Goal: Task Accomplishment & Management: Complete application form

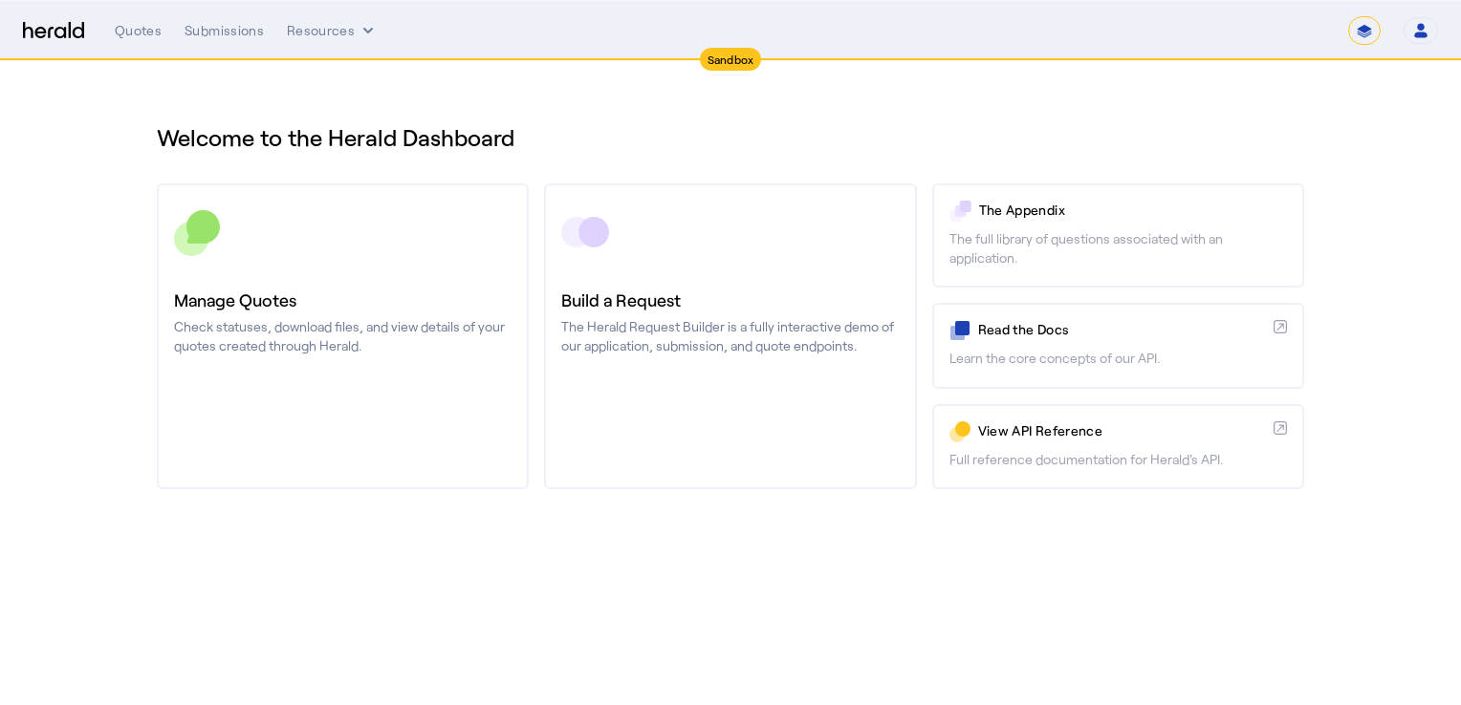
select select "*******"
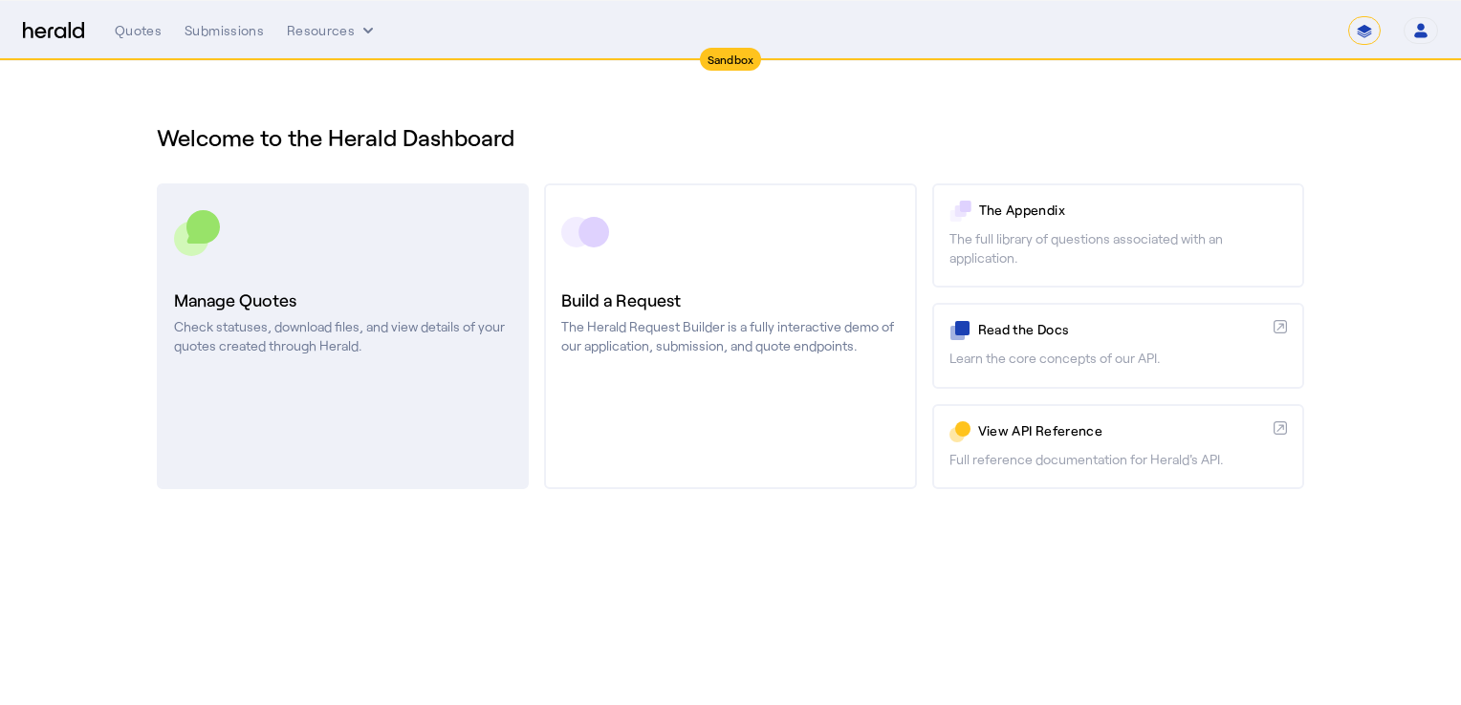
click at [446, 314] on div "Manage Quotes Check statuses, download files, and view details of your quotes c…" at bounding box center [342, 321] width 337 height 69
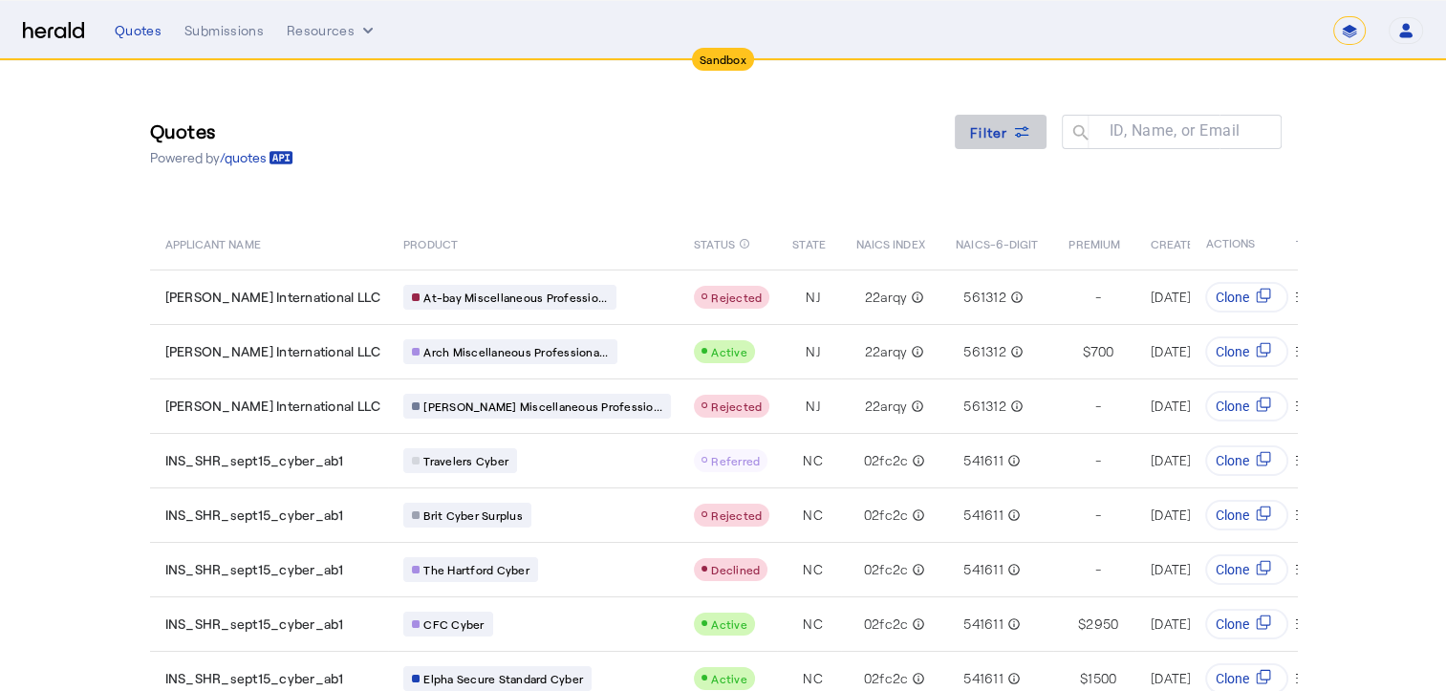
click at [1008, 140] on span "Filter" at bounding box center [989, 132] width 38 height 20
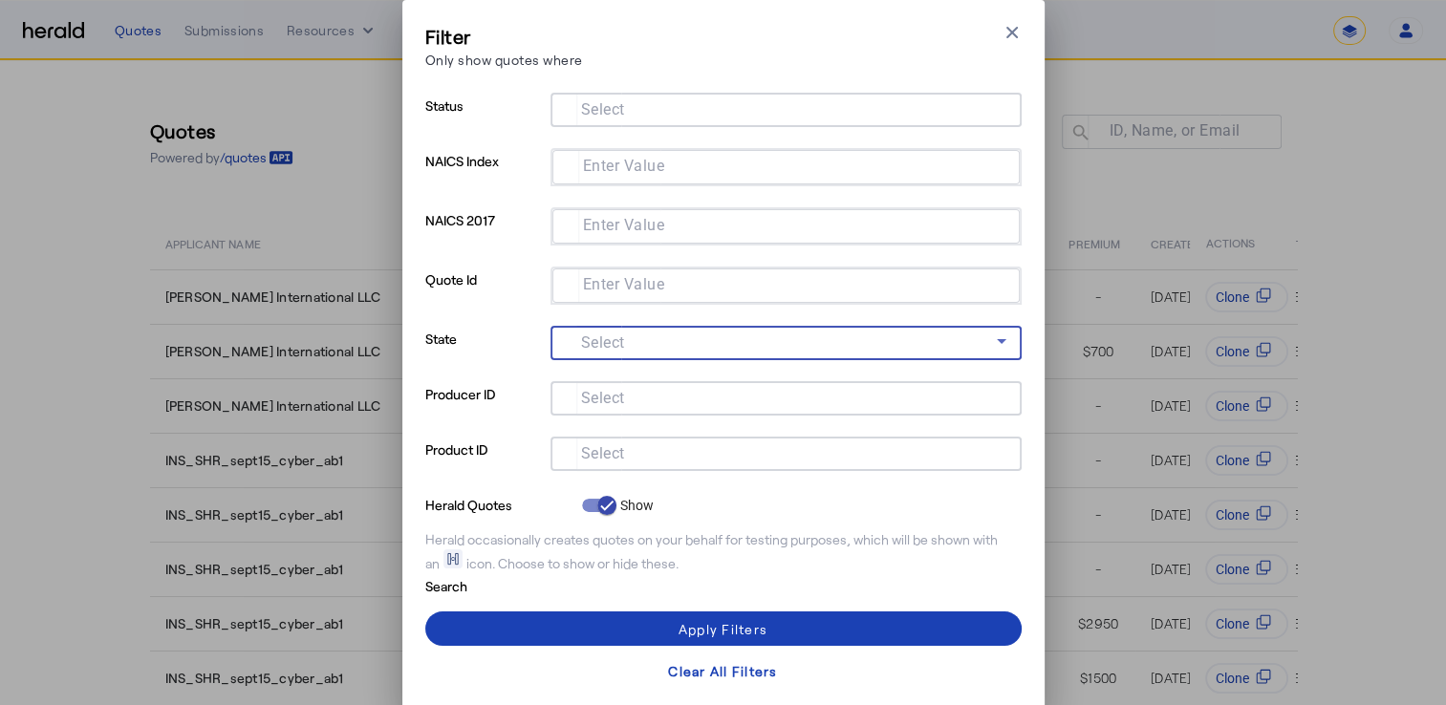
click at [635, 346] on span at bounding box center [781, 341] width 431 height 23
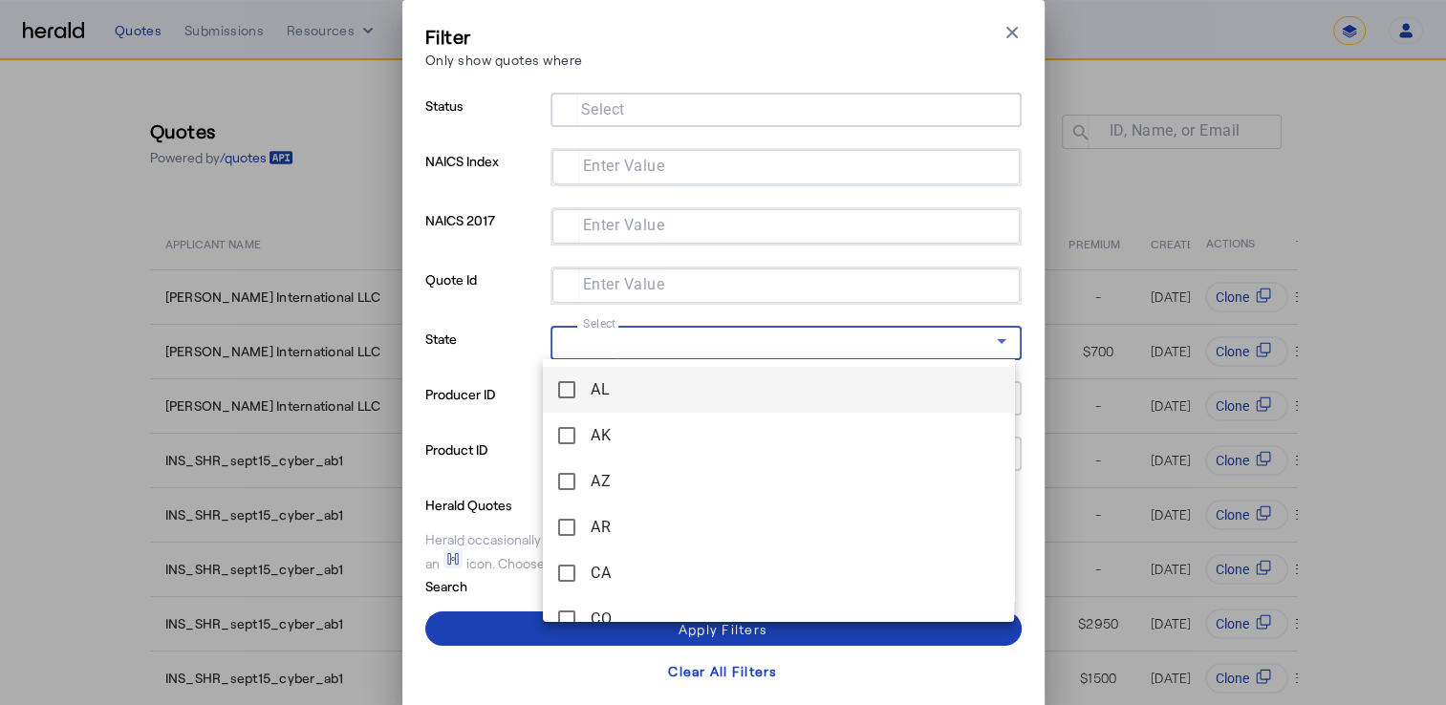
click at [497, 227] on div at bounding box center [723, 352] width 1446 height 705
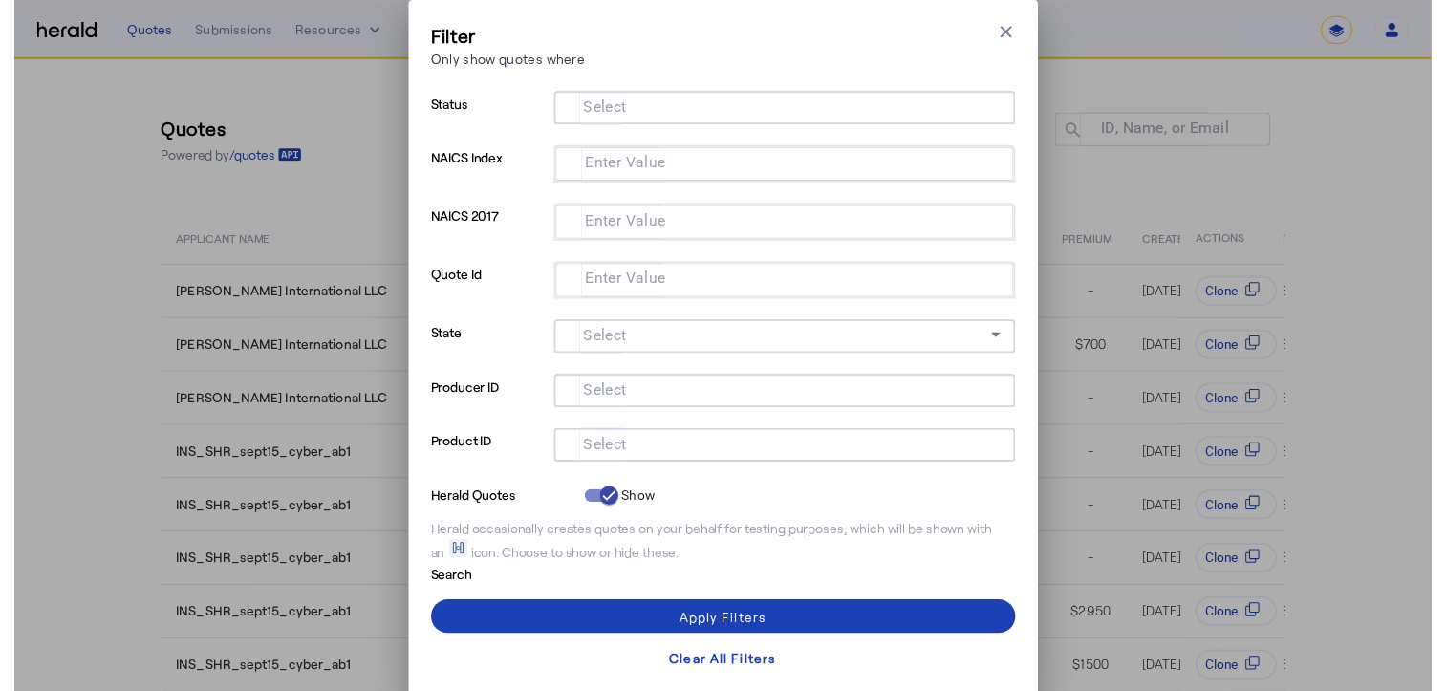
scroll to position [6, 0]
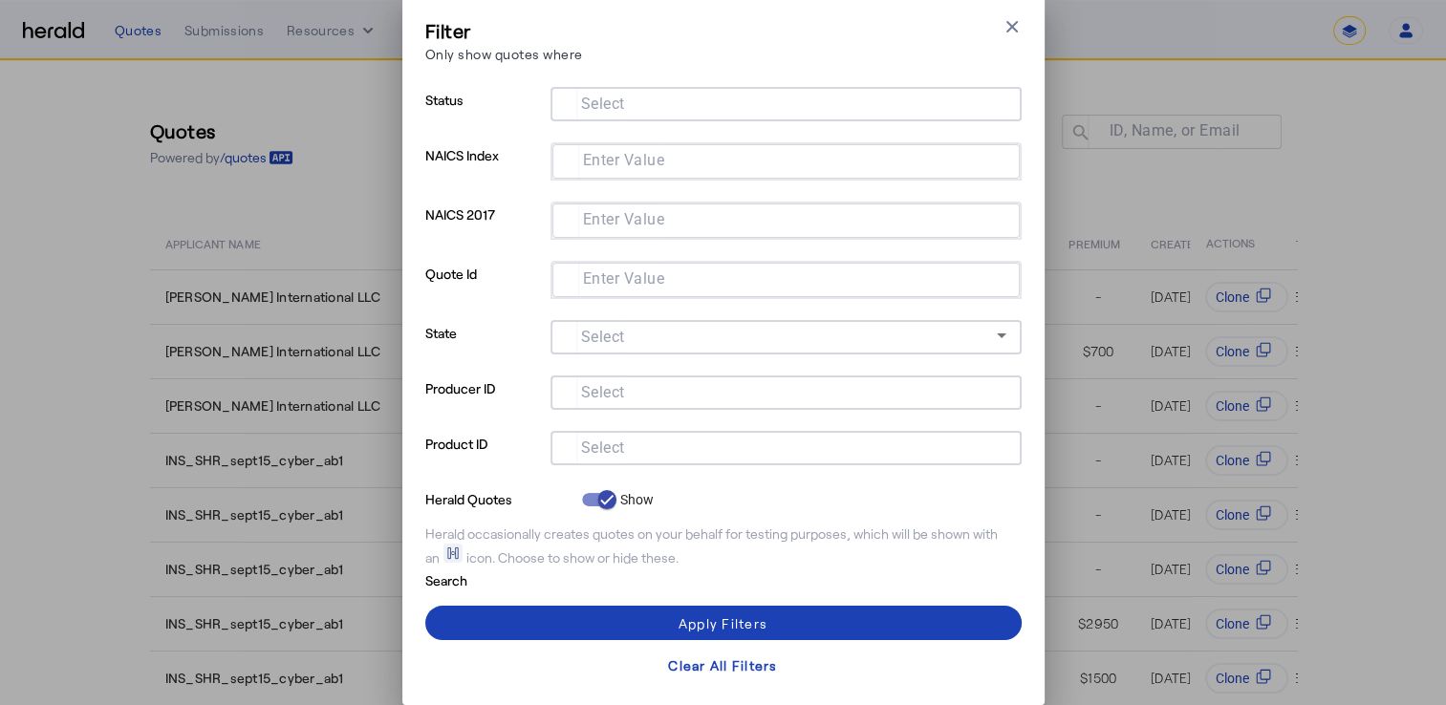
click at [691, 282] on input "Enter Value" at bounding box center [782, 278] width 429 height 23
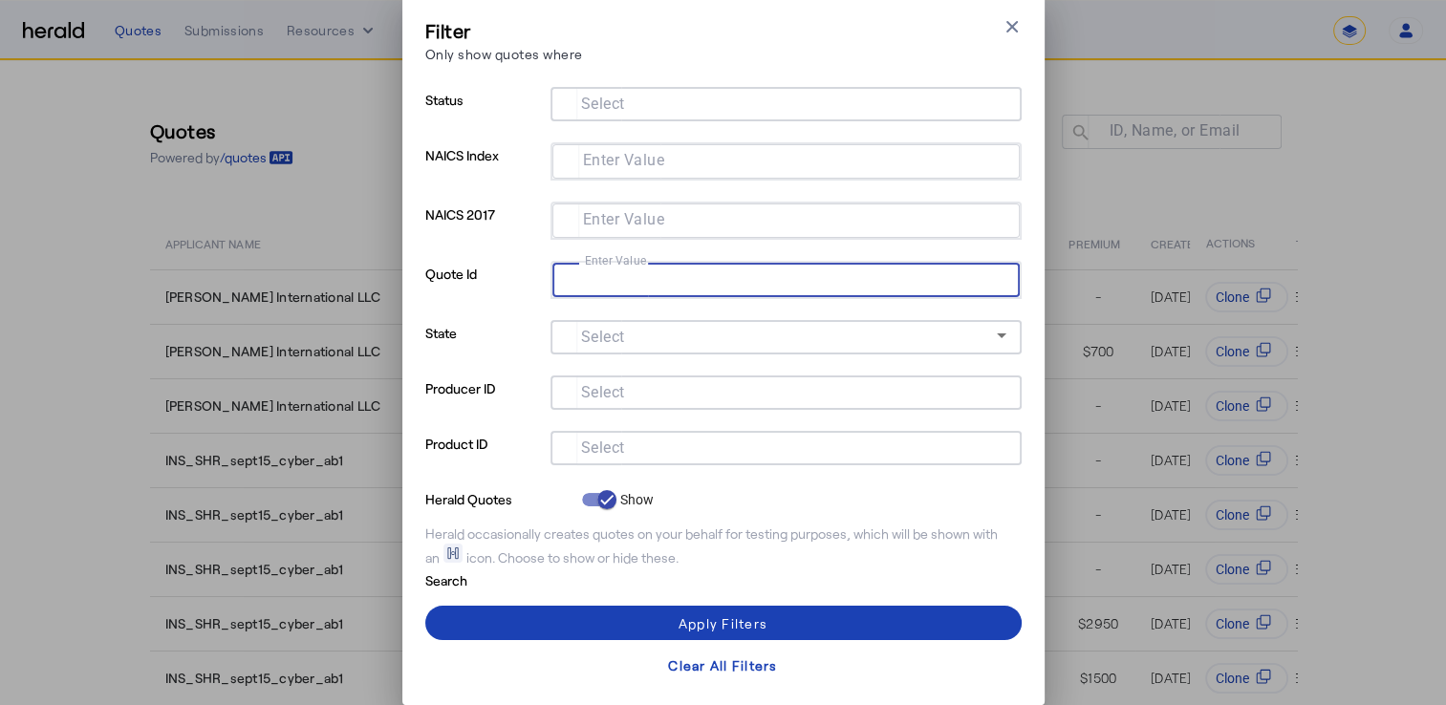
paste input "********"
type input "********"
click at [746, 623] on div "Apply Filters" at bounding box center [723, 624] width 89 height 20
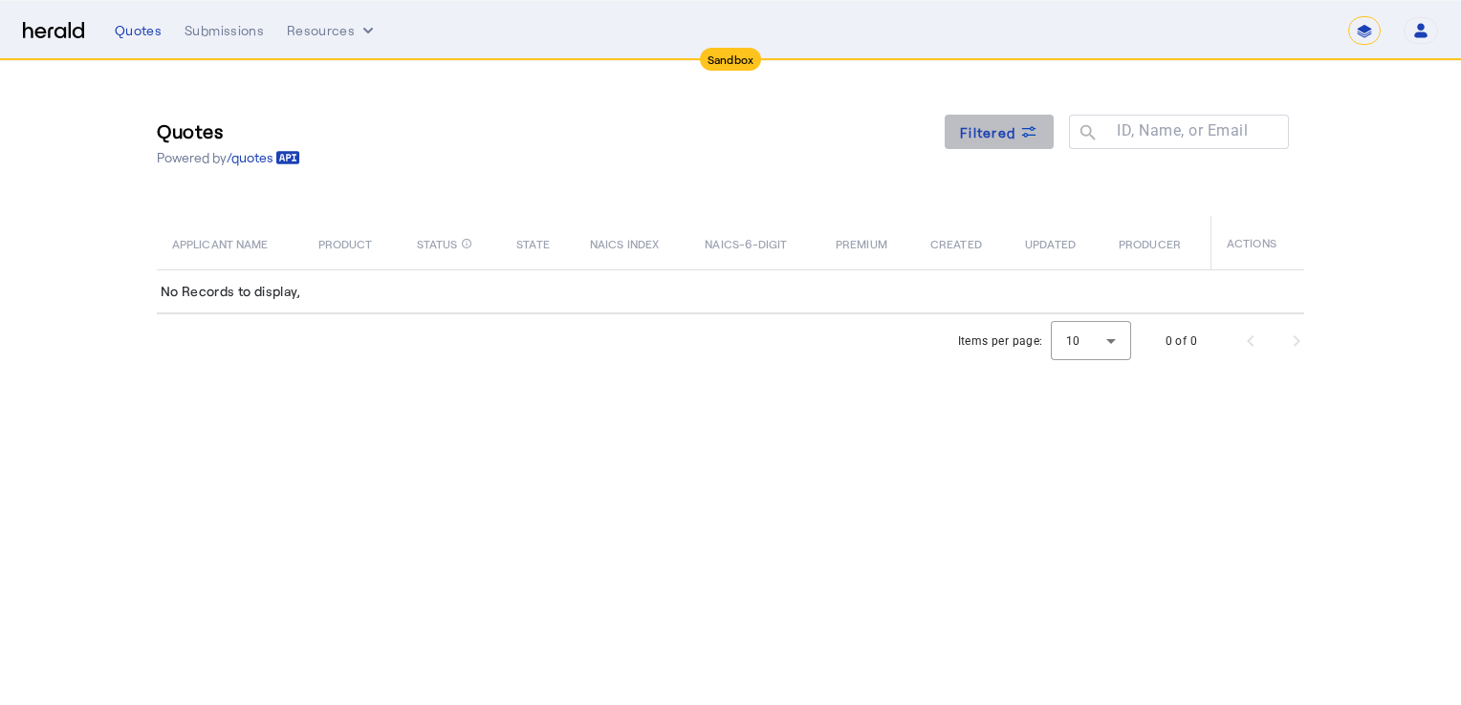
click at [1009, 131] on span "Filtered" at bounding box center [987, 132] width 55 height 20
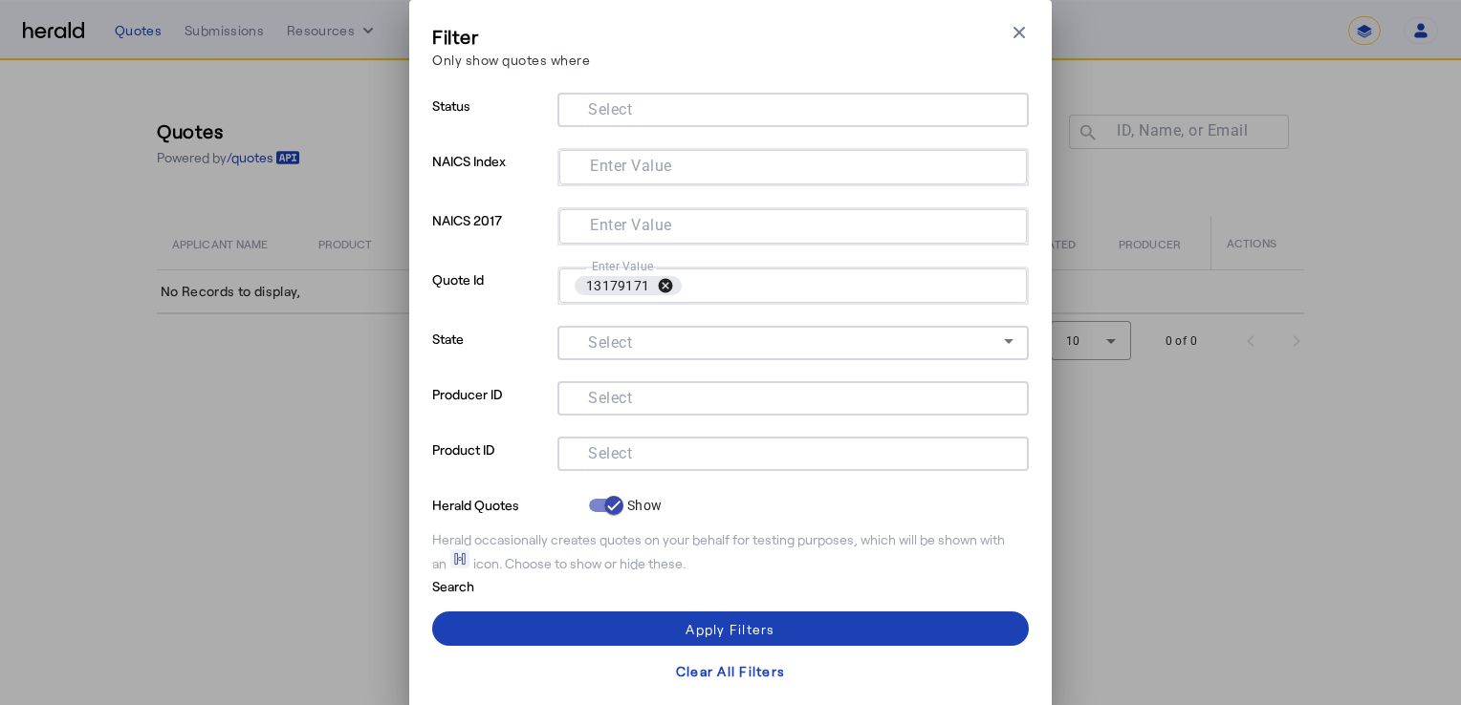
click at [660, 285] on button "cancel" at bounding box center [665, 285] width 32 height 17
click at [687, 288] on input "Enter Value" at bounding box center [788, 283] width 429 height 23
paste input "********"
type input "********"
click at [756, 629] on div "Apply Filters" at bounding box center [729, 629] width 89 height 20
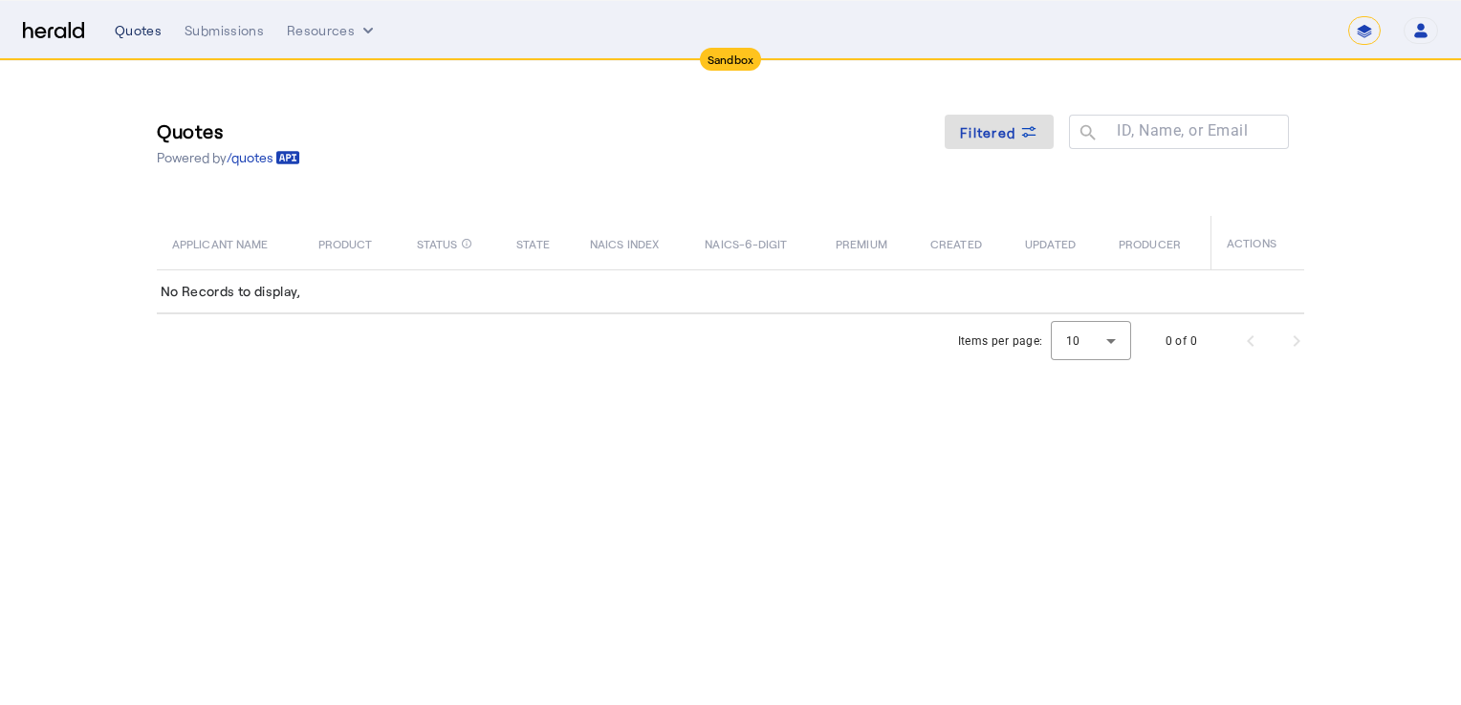
click at [144, 32] on div "Quotes" at bounding box center [138, 30] width 47 height 19
click at [206, 34] on div "Submissions" at bounding box center [223, 30] width 79 height 19
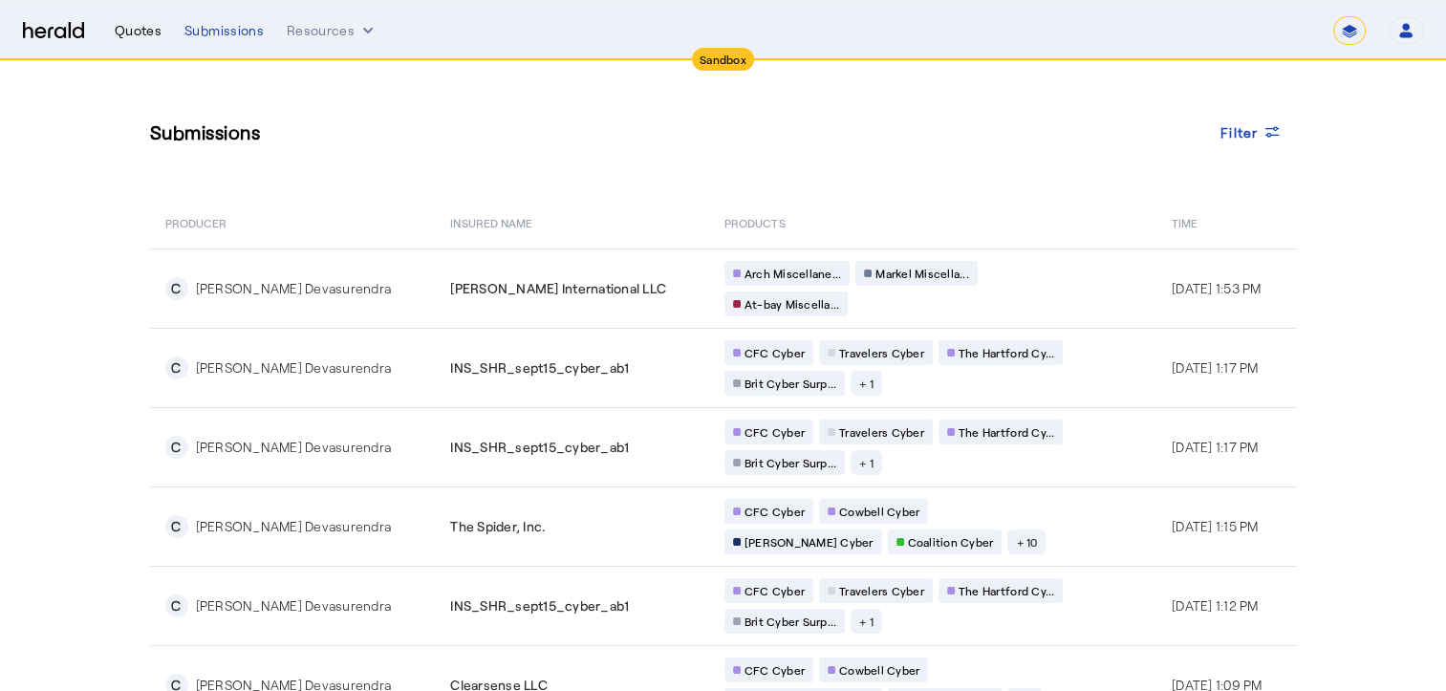
click at [145, 30] on div "Quotes" at bounding box center [138, 30] width 47 height 19
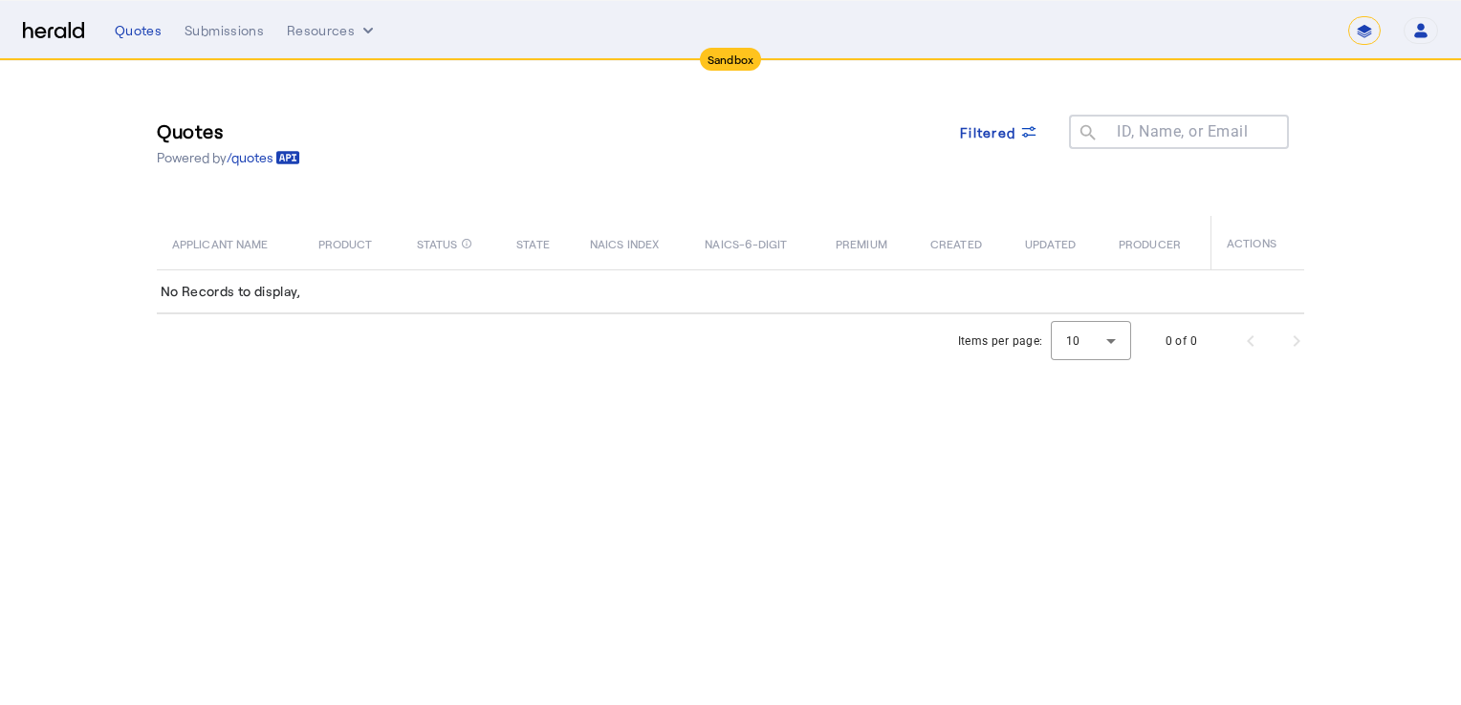
click at [329, 40] on div "**********" at bounding box center [776, 30] width 1323 height 29
click at [335, 32] on button "Resources" at bounding box center [332, 30] width 91 height 19
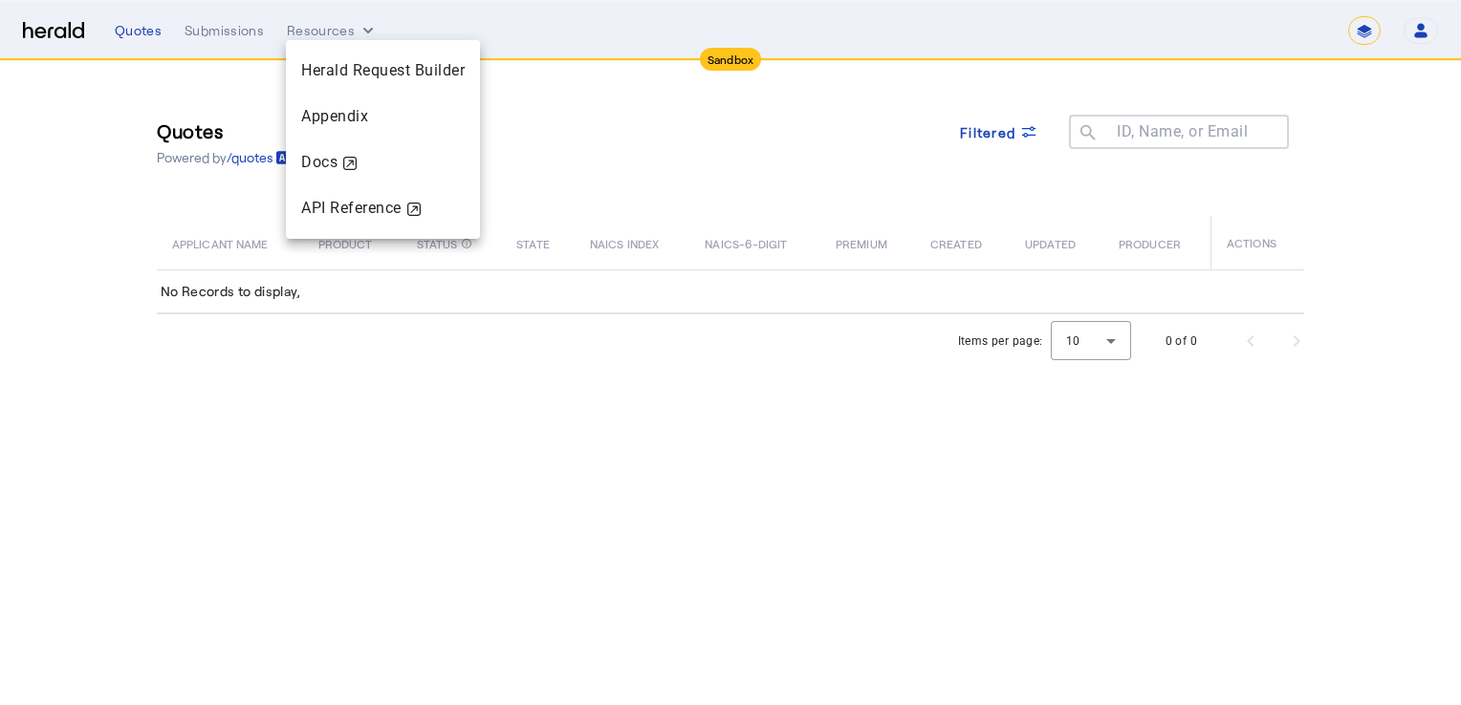
click at [584, 169] on div at bounding box center [730, 352] width 1461 height 705
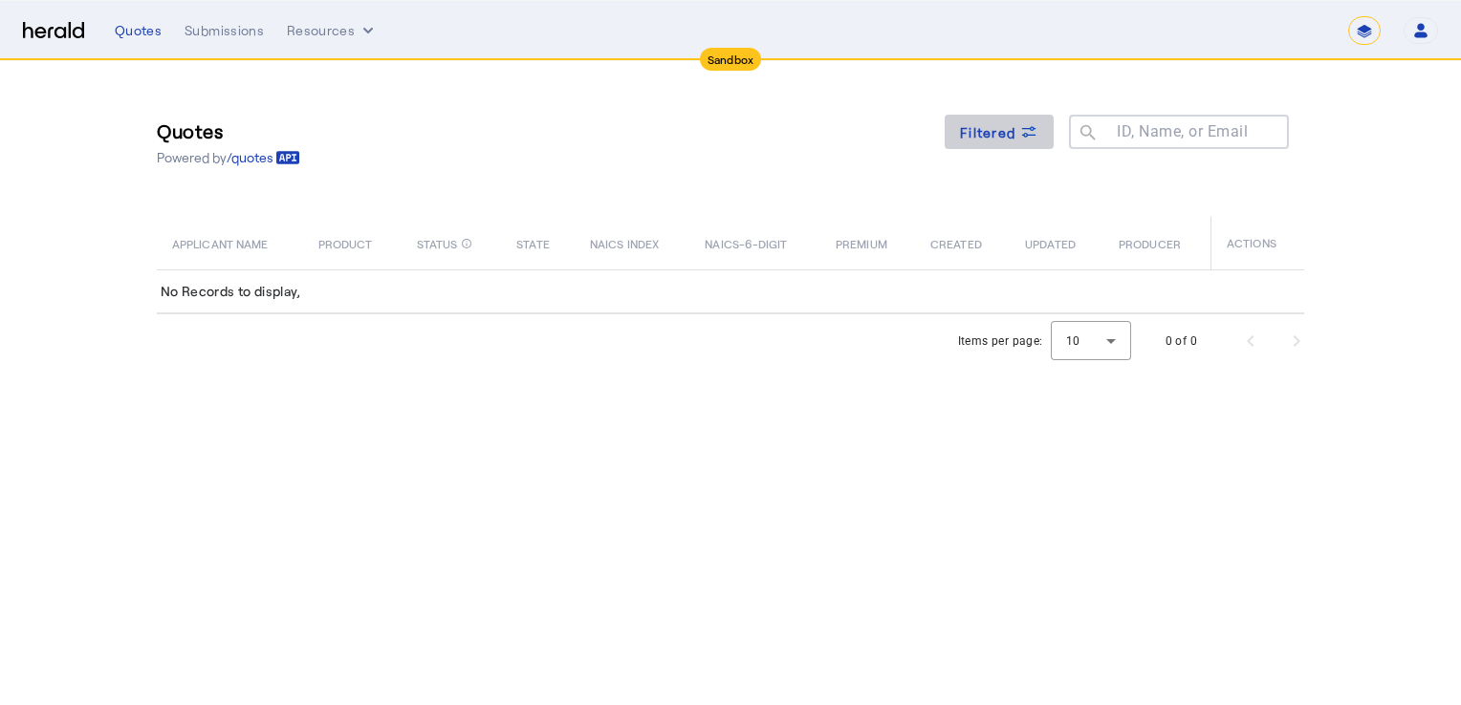
click at [997, 133] on span "Filtered" at bounding box center [987, 132] width 55 height 20
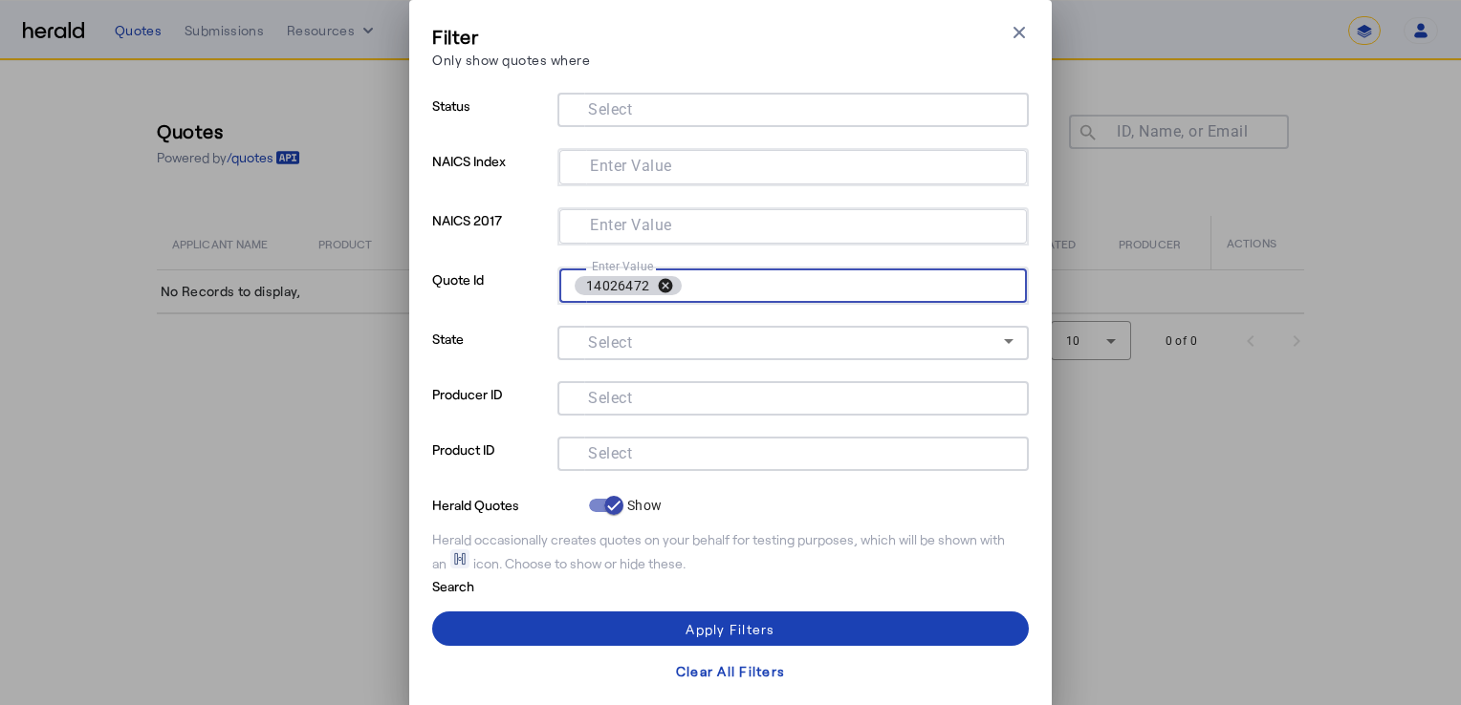
click at [655, 285] on button "cancel" at bounding box center [665, 285] width 32 height 17
click at [669, 453] on input "Select" at bounding box center [789, 452] width 433 height 23
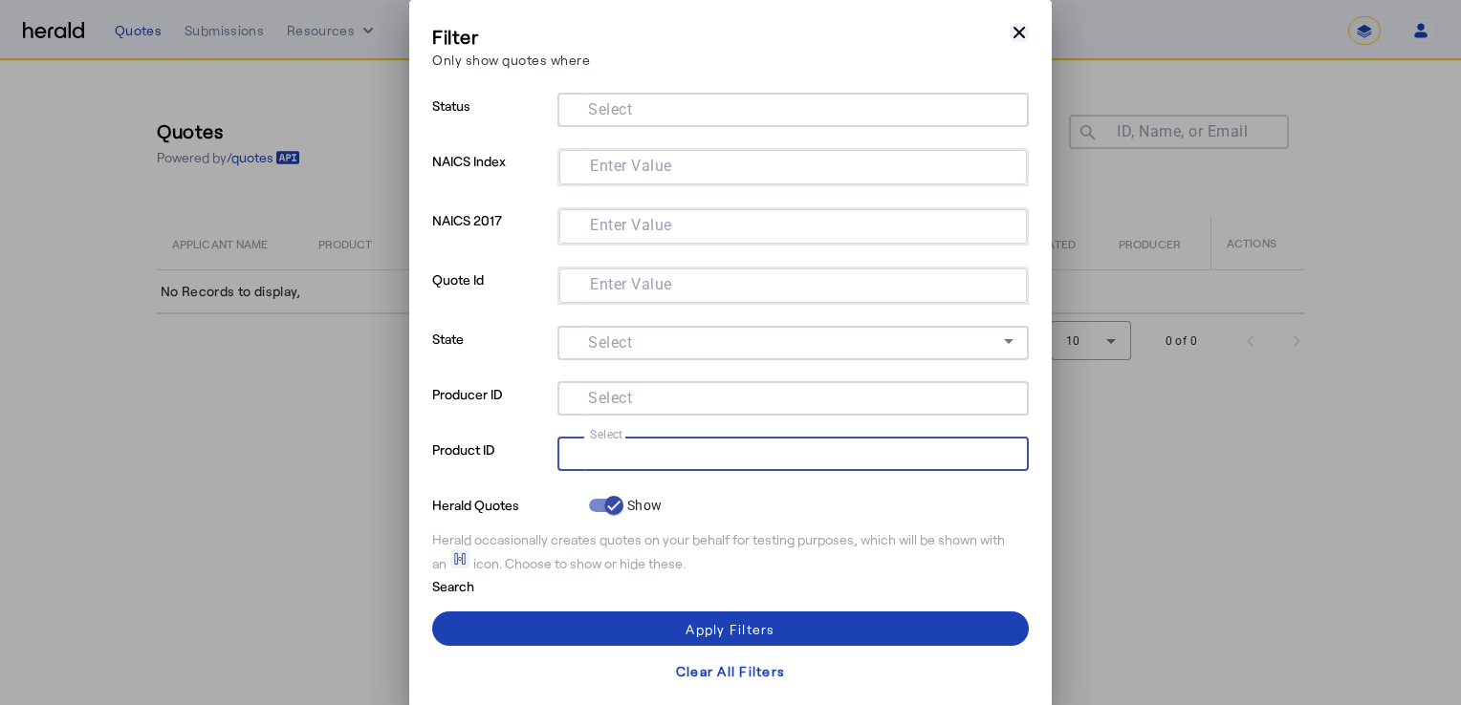
click at [1013, 33] on icon "button" at bounding box center [1018, 32] width 11 height 11
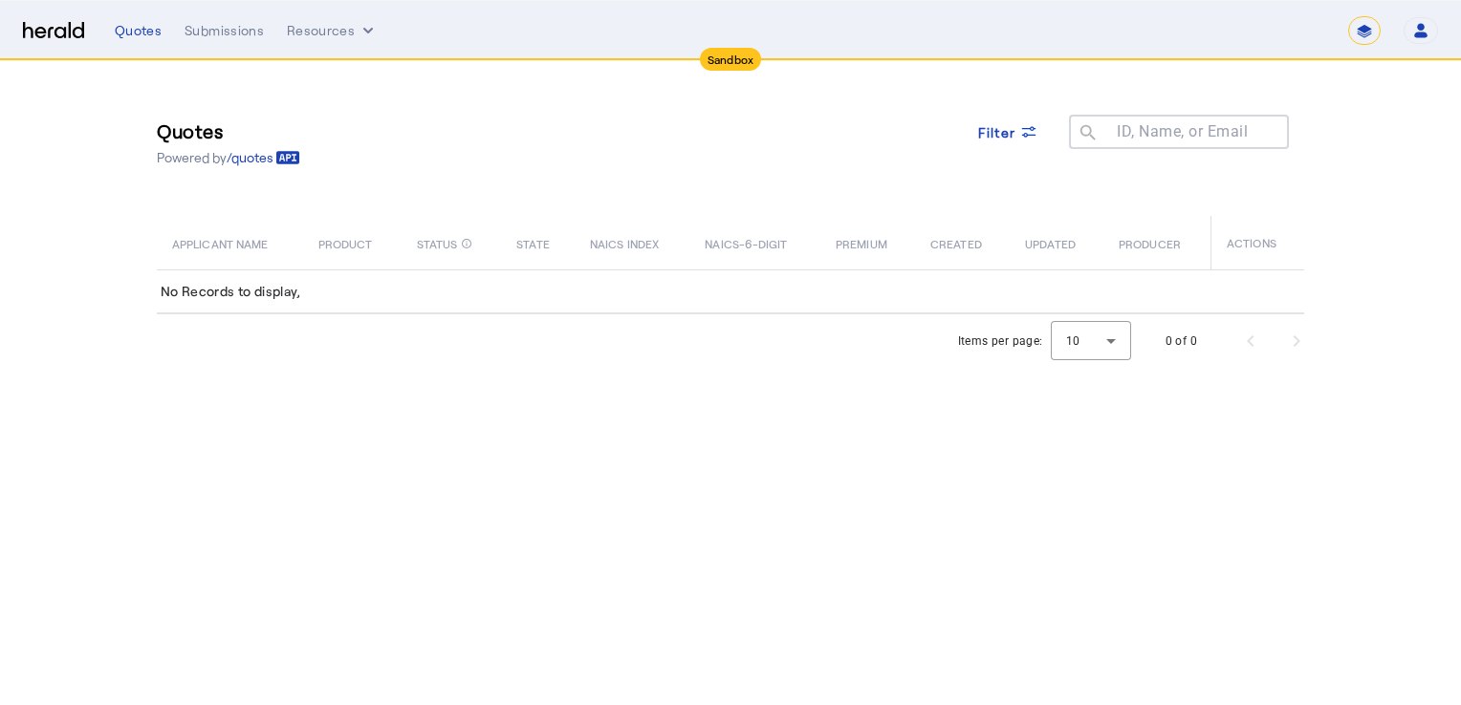
click at [1412, 34] on icon "button" at bounding box center [1420, 30] width 17 height 17
click at [211, 142] on div at bounding box center [730, 352] width 1461 height 705
click at [65, 36] on img at bounding box center [53, 31] width 61 height 18
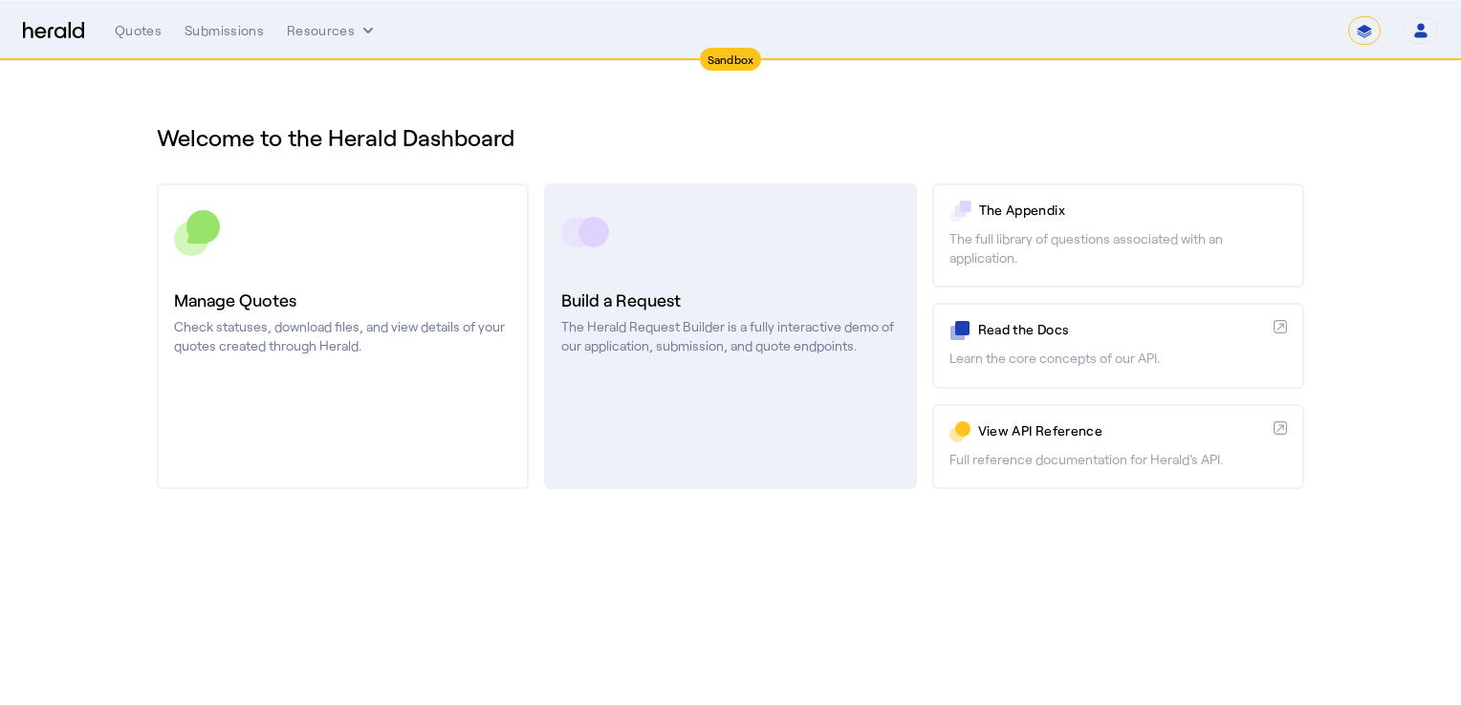
click at [799, 296] on h3 "Build a Request" at bounding box center [729, 300] width 337 height 27
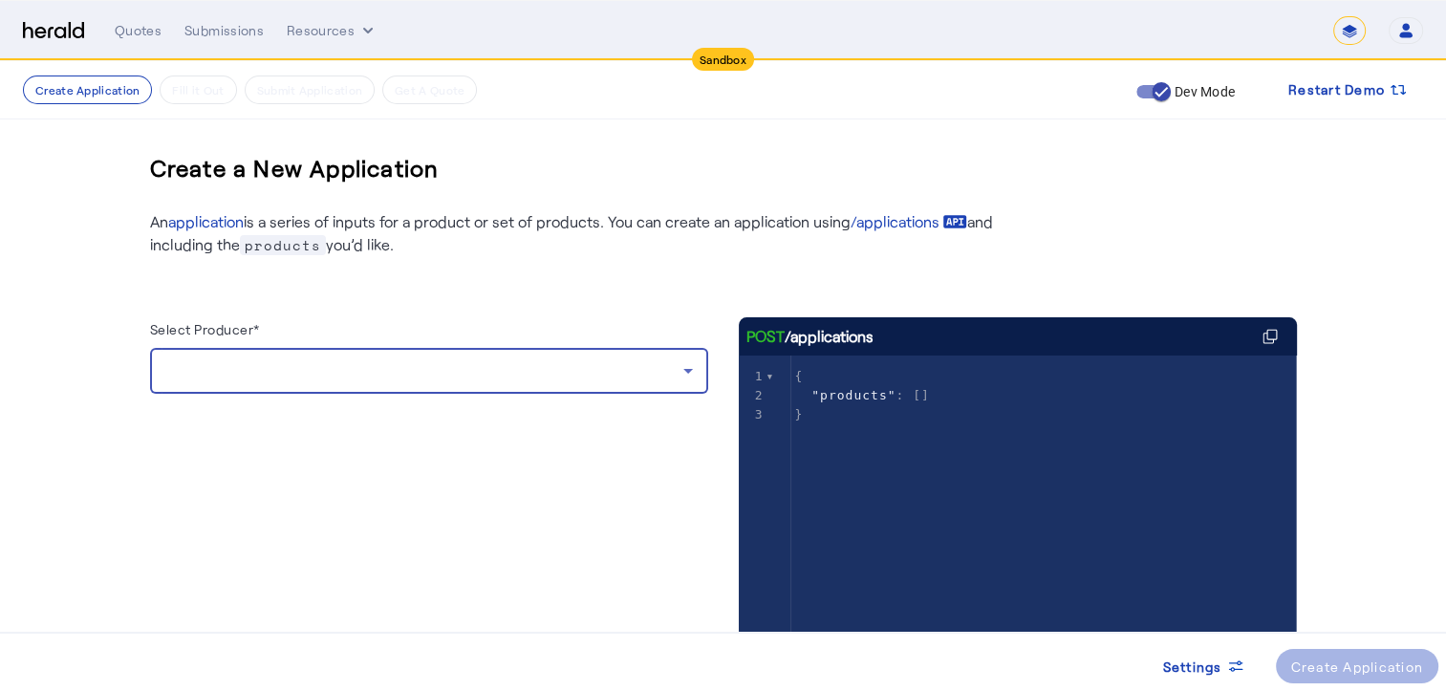
click at [444, 372] on div at bounding box center [424, 370] width 518 height 23
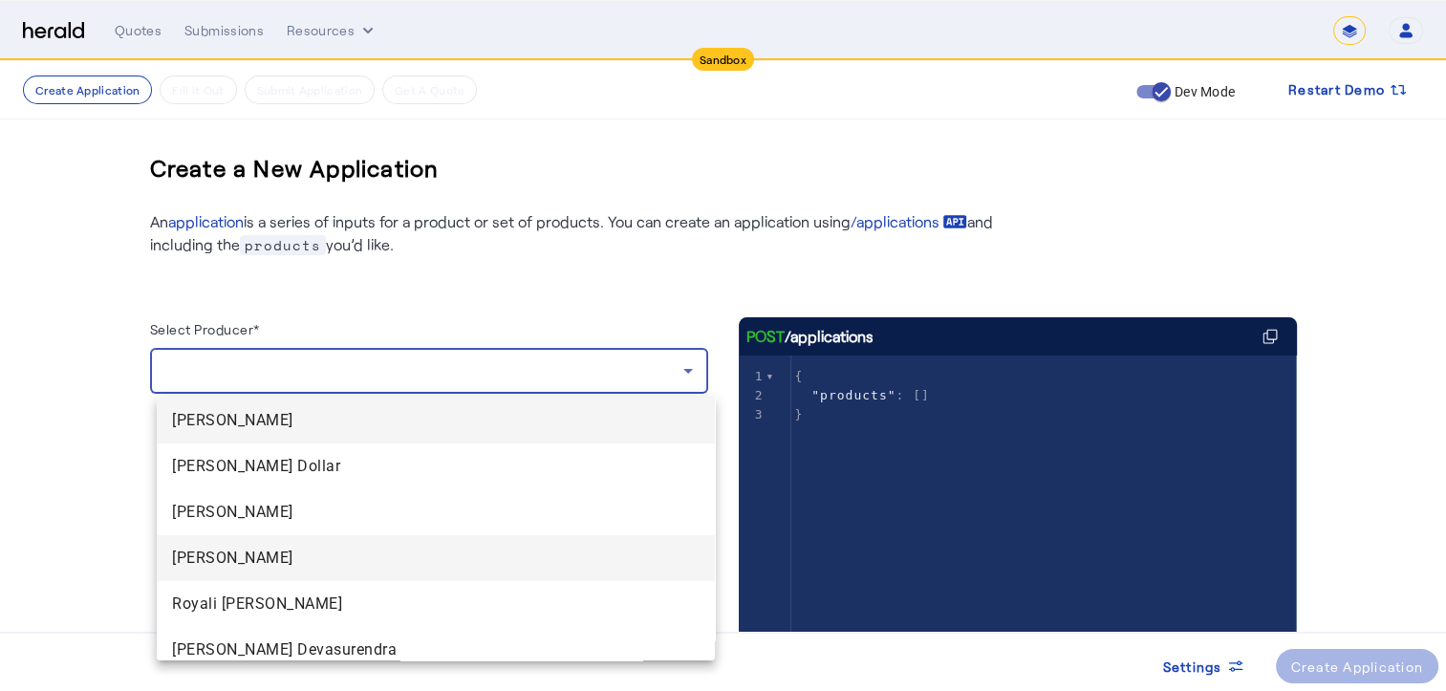
click at [181, 562] on span "[PERSON_NAME]" at bounding box center [436, 558] width 528 height 23
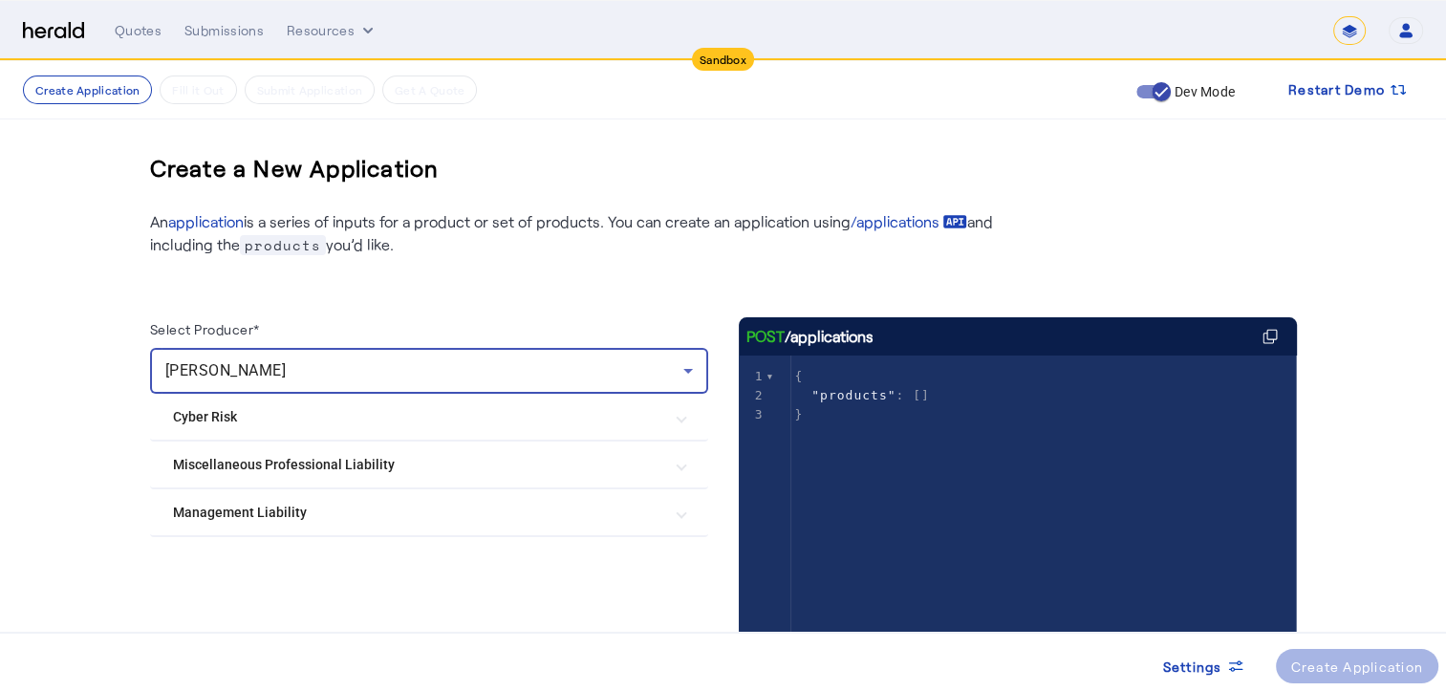
scroll to position [84, 0]
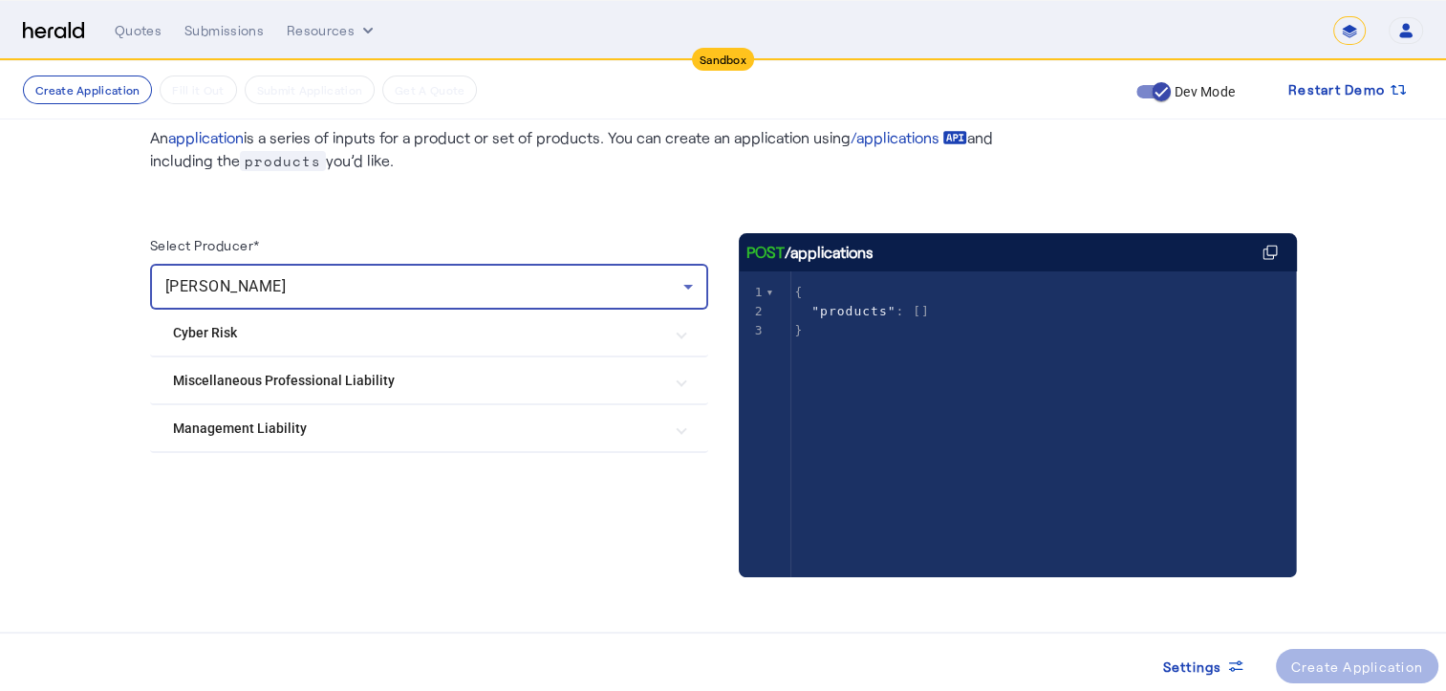
click at [287, 430] on Liability "Management Liability" at bounding box center [417, 429] width 489 height 20
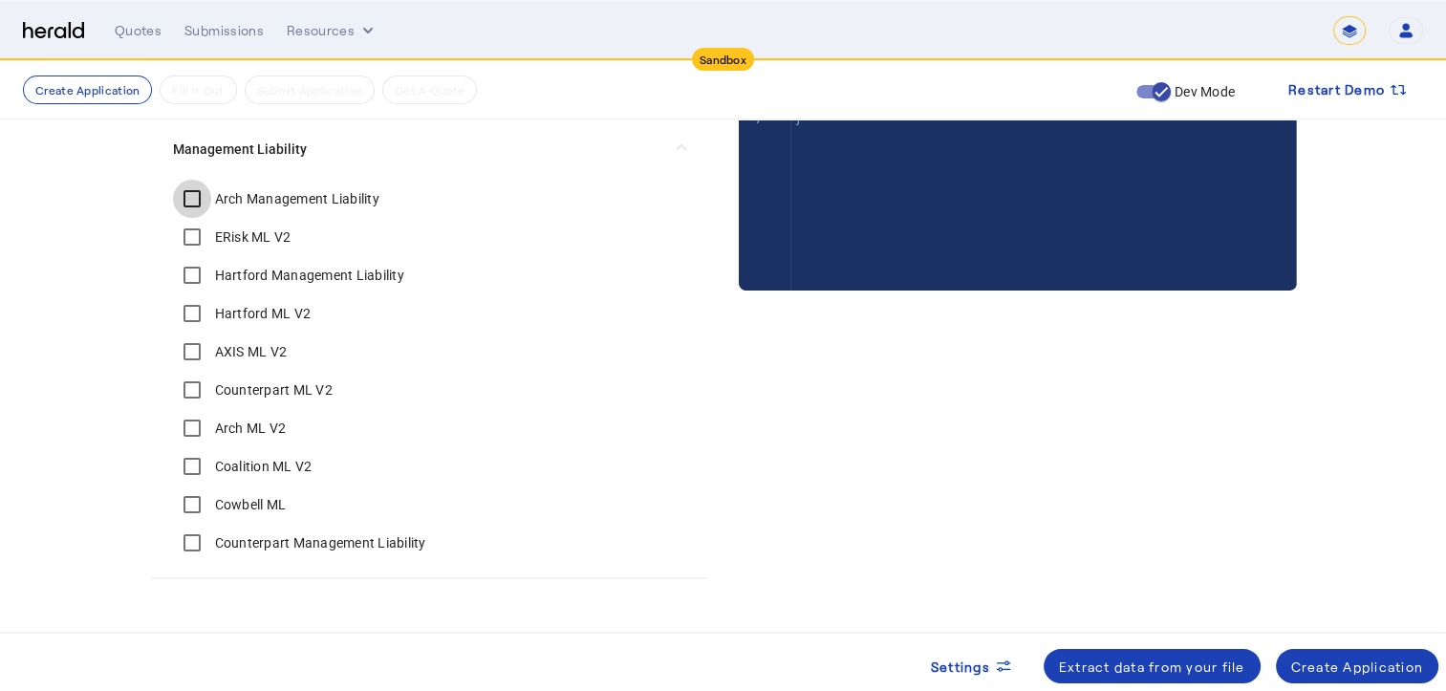
scroll to position [402, 0]
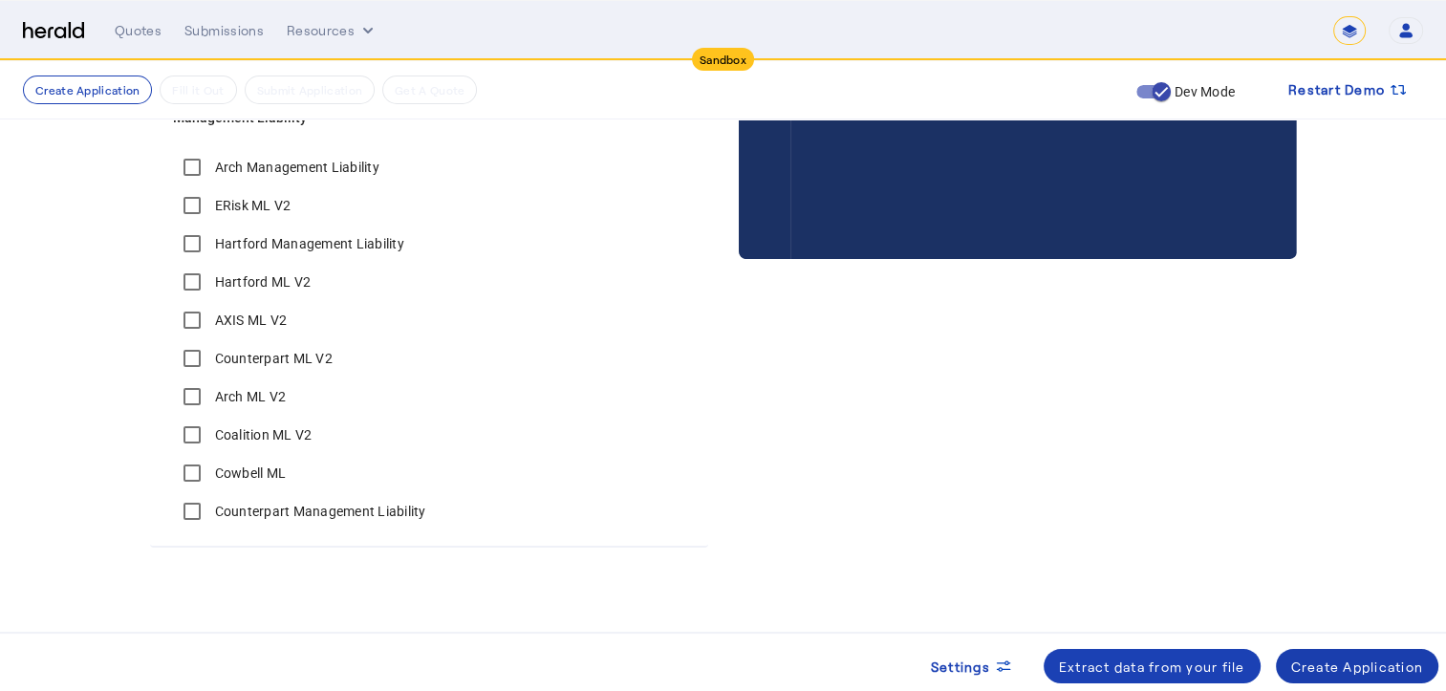
click at [1364, 660] on div "Create Application" at bounding box center [1357, 667] width 133 height 20
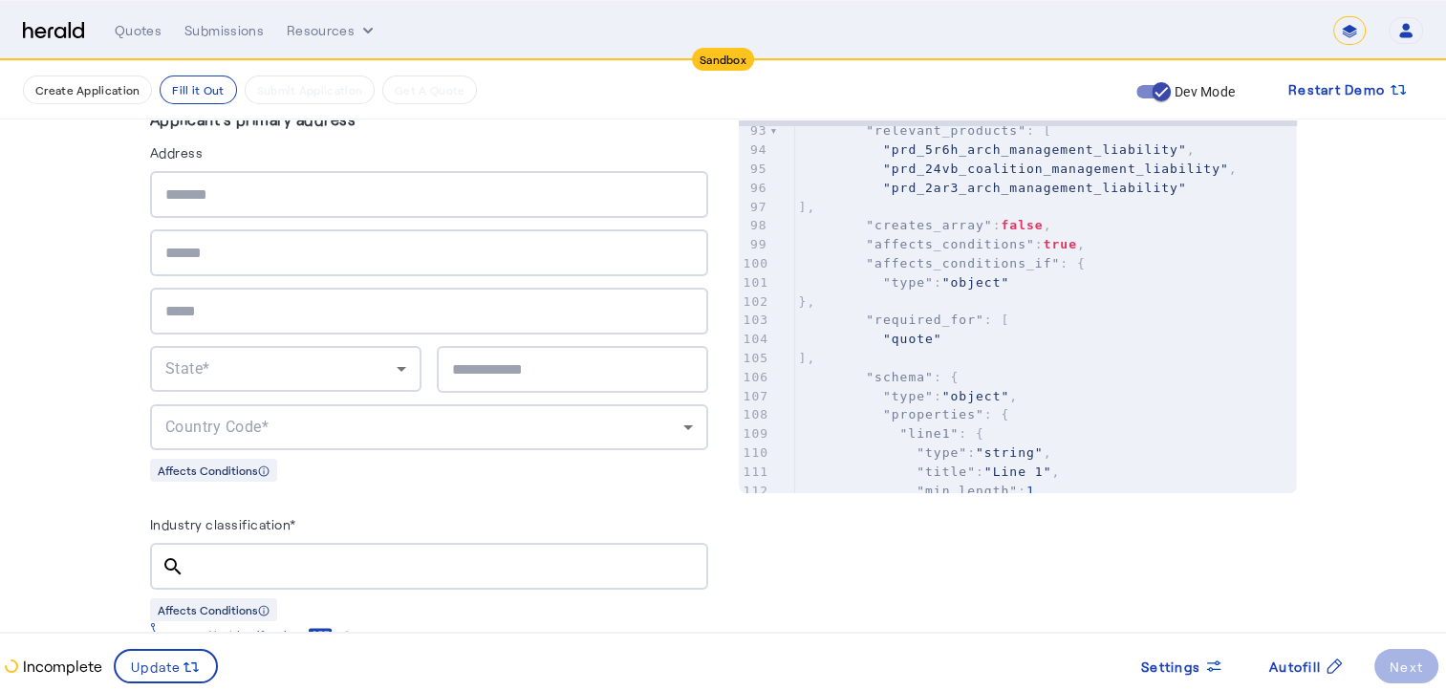
scroll to position [1912, 0]
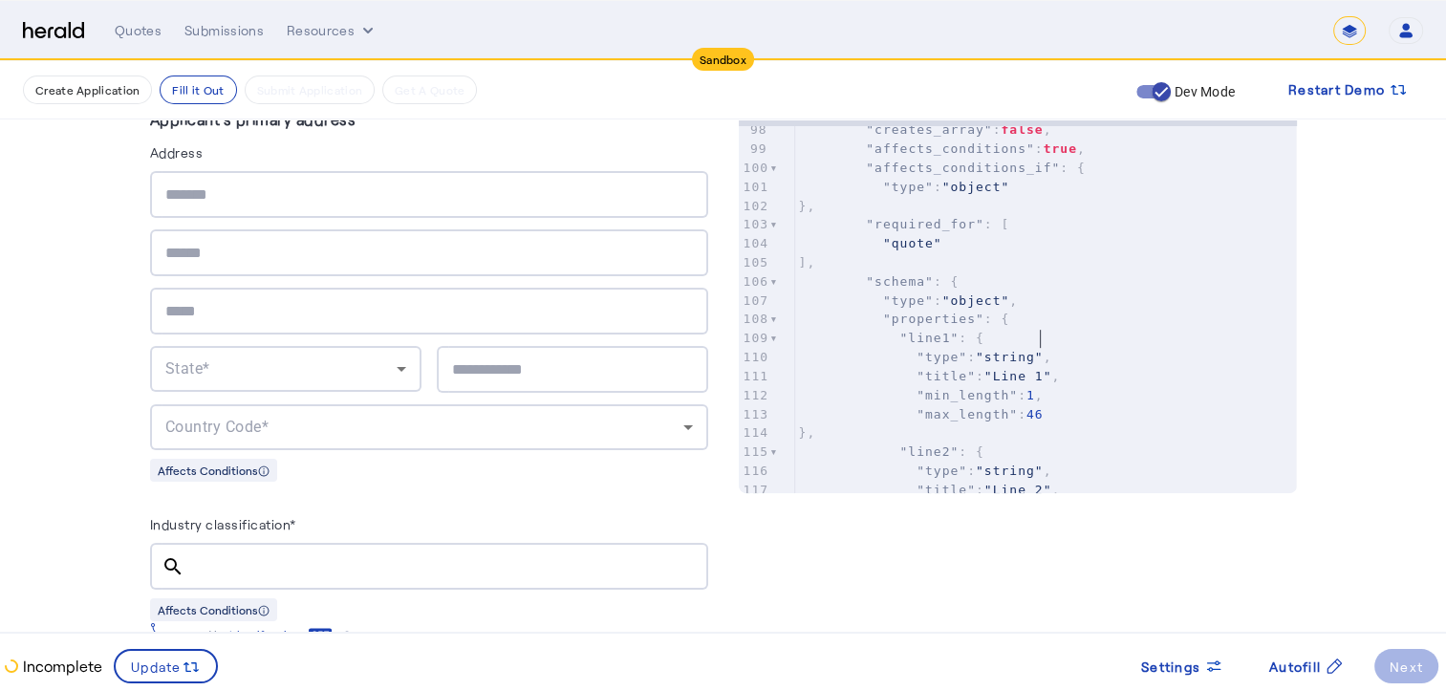
click at [1078, 348] on pre ""type" : "string" ," at bounding box center [1046, 357] width 502 height 19
type input "********"
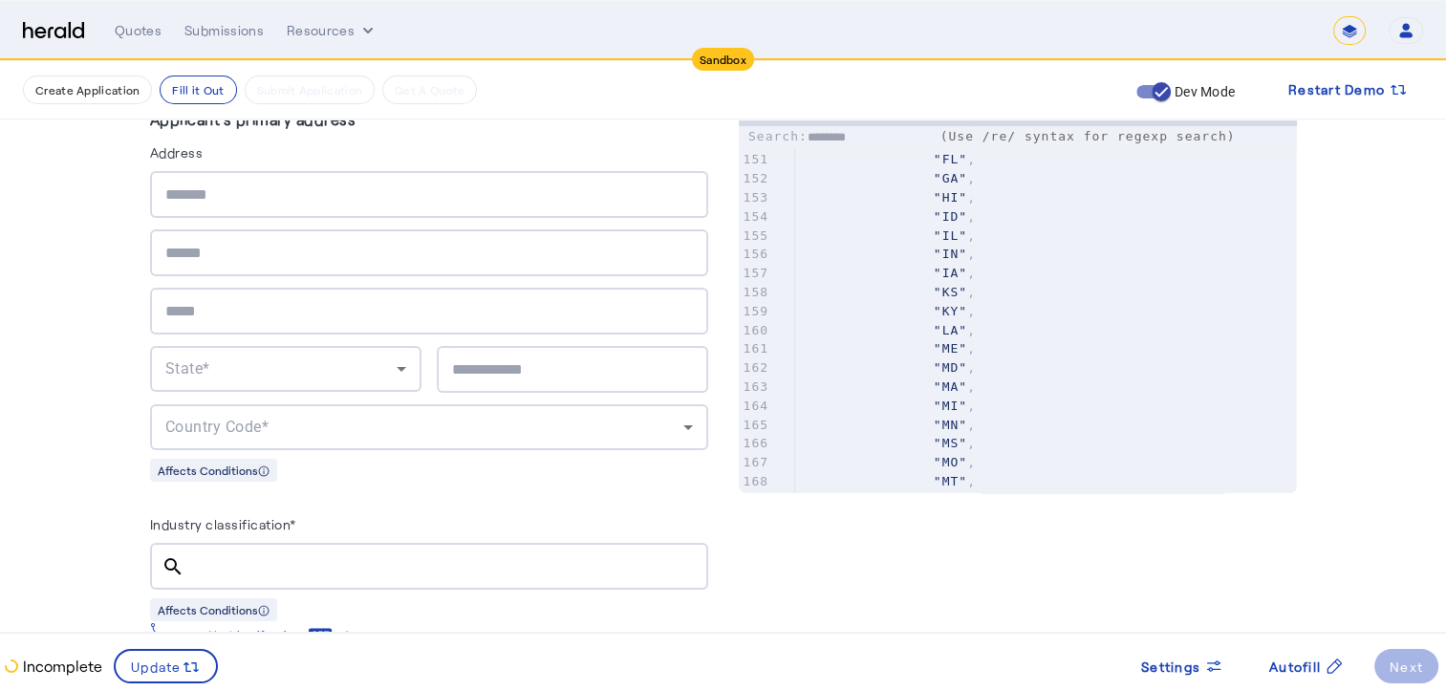
scroll to position [0, 0]
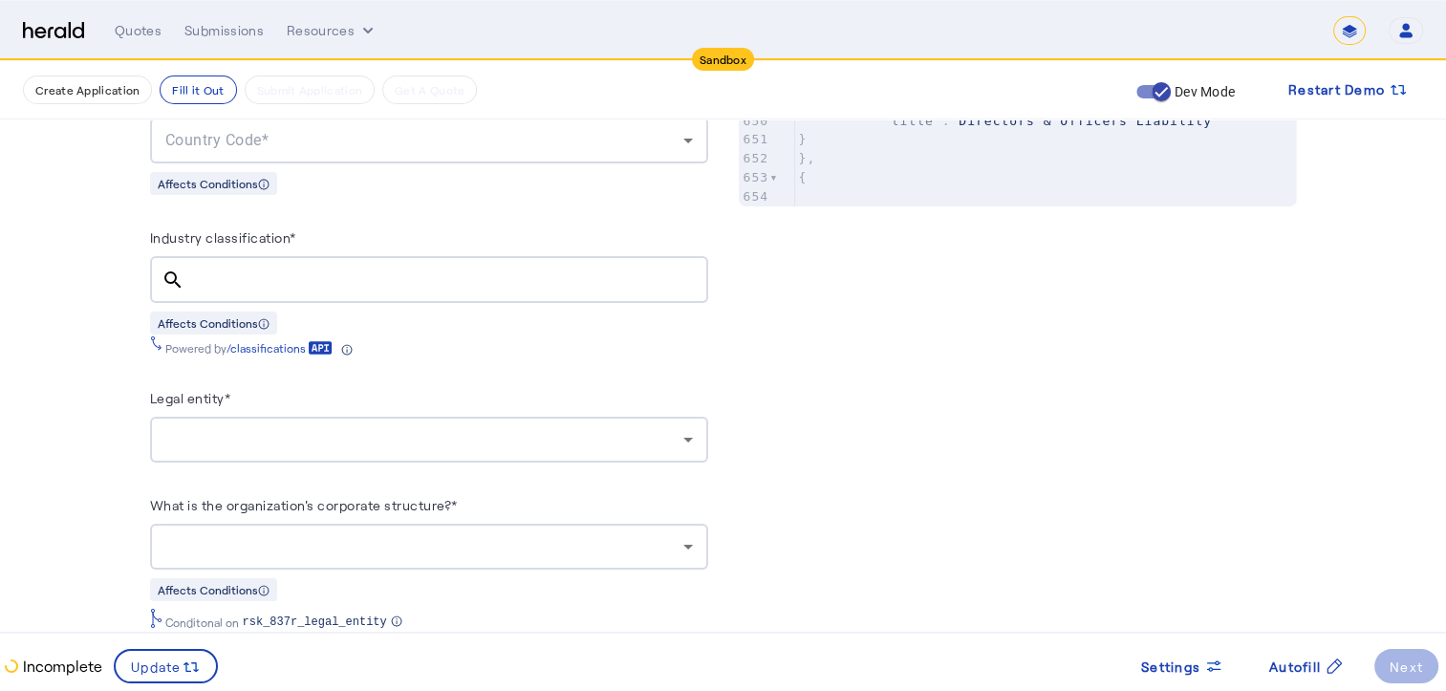
click at [455, 276] on input "Industry classification*" at bounding box center [446, 280] width 493 height 23
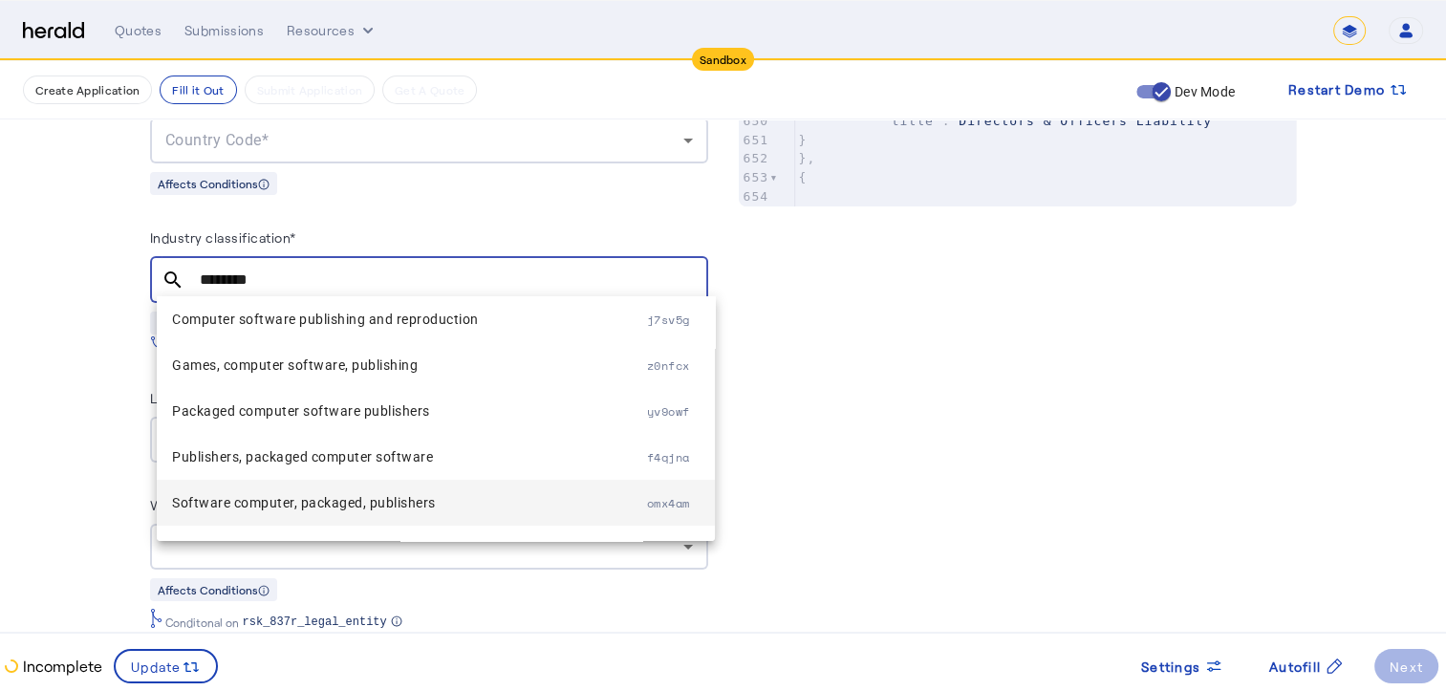
type input "********"
click at [357, 496] on span "Software computer, packaged, publishers" at bounding box center [409, 502] width 475 height 23
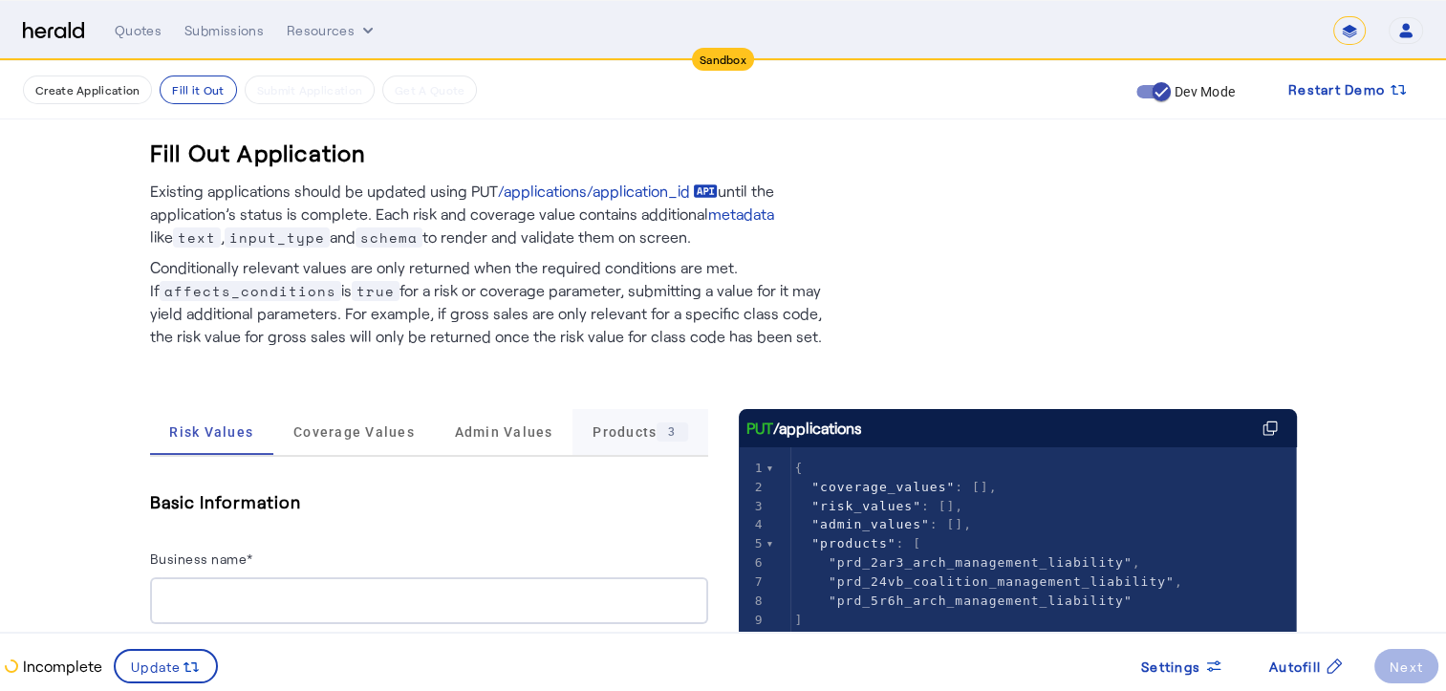
click at [646, 430] on span "Products 3" at bounding box center [640, 431] width 95 height 19
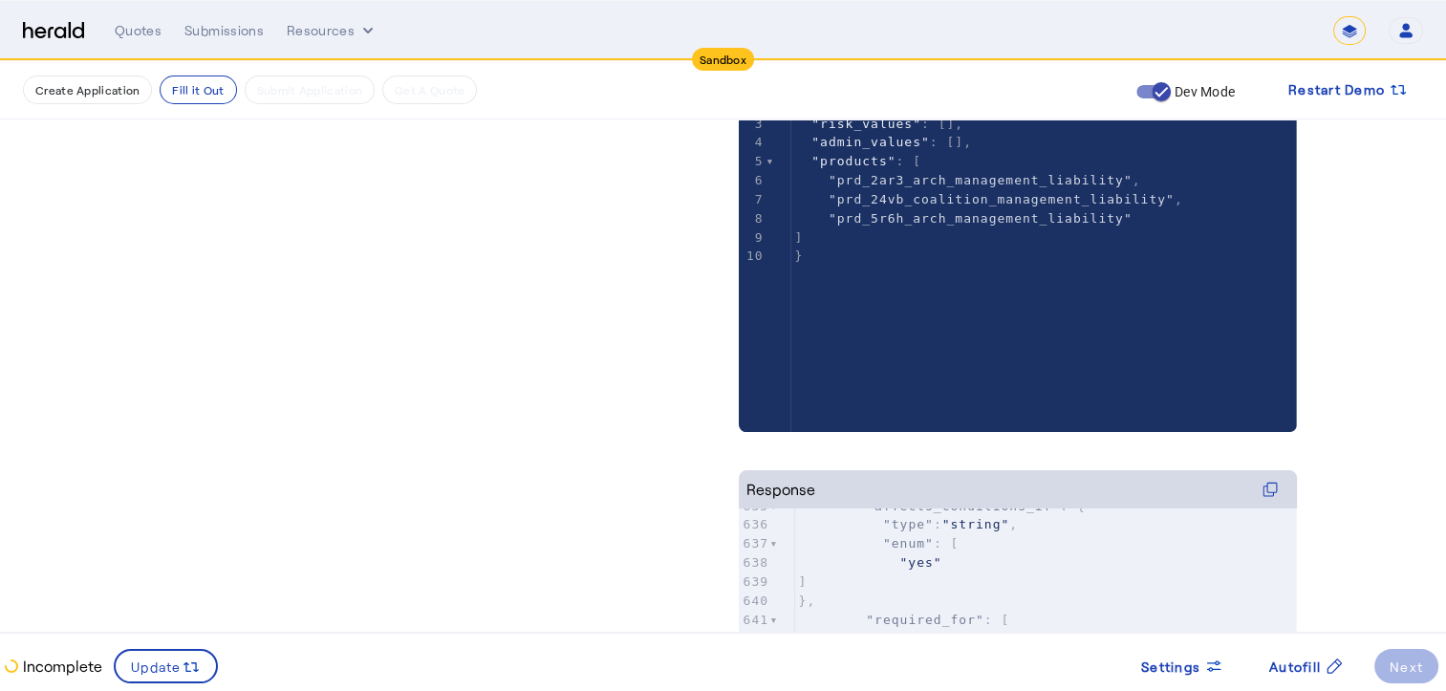
scroll to position [478, 0]
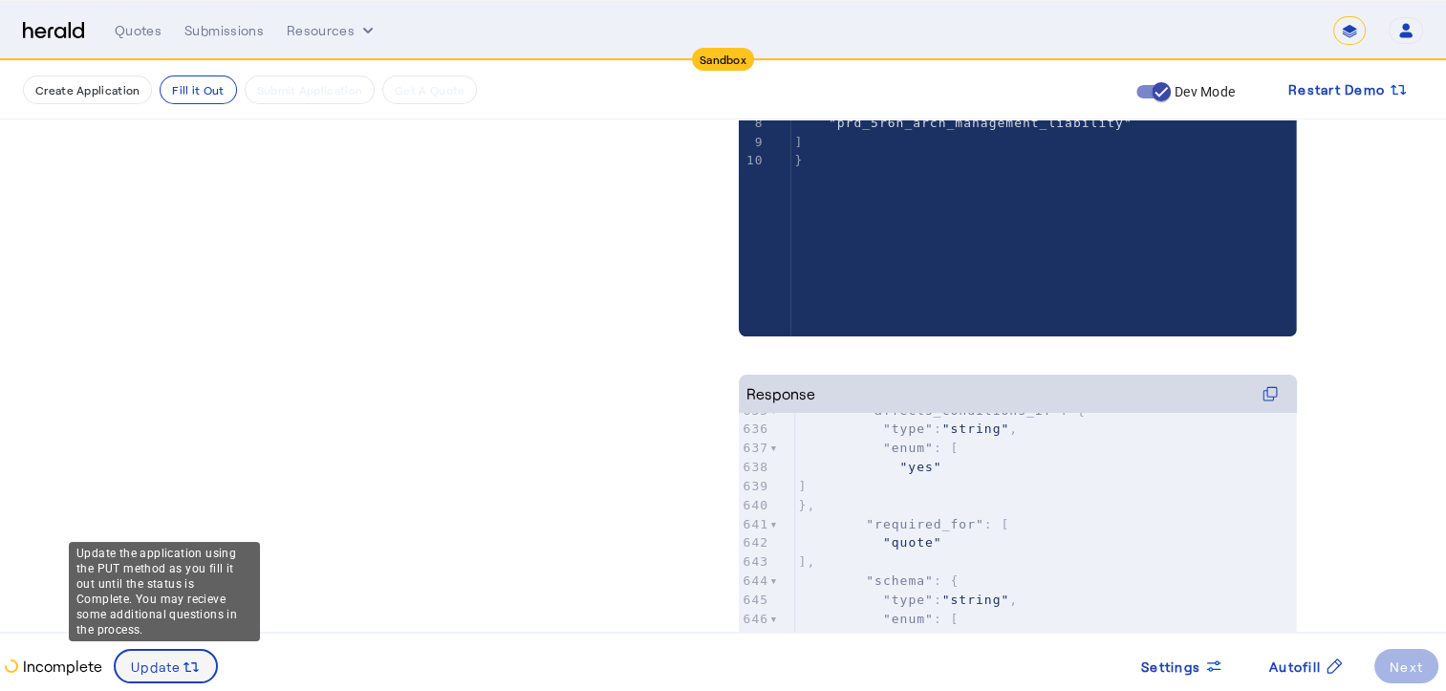
click at [173, 667] on span "Update" at bounding box center [156, 667] width 51 height 20
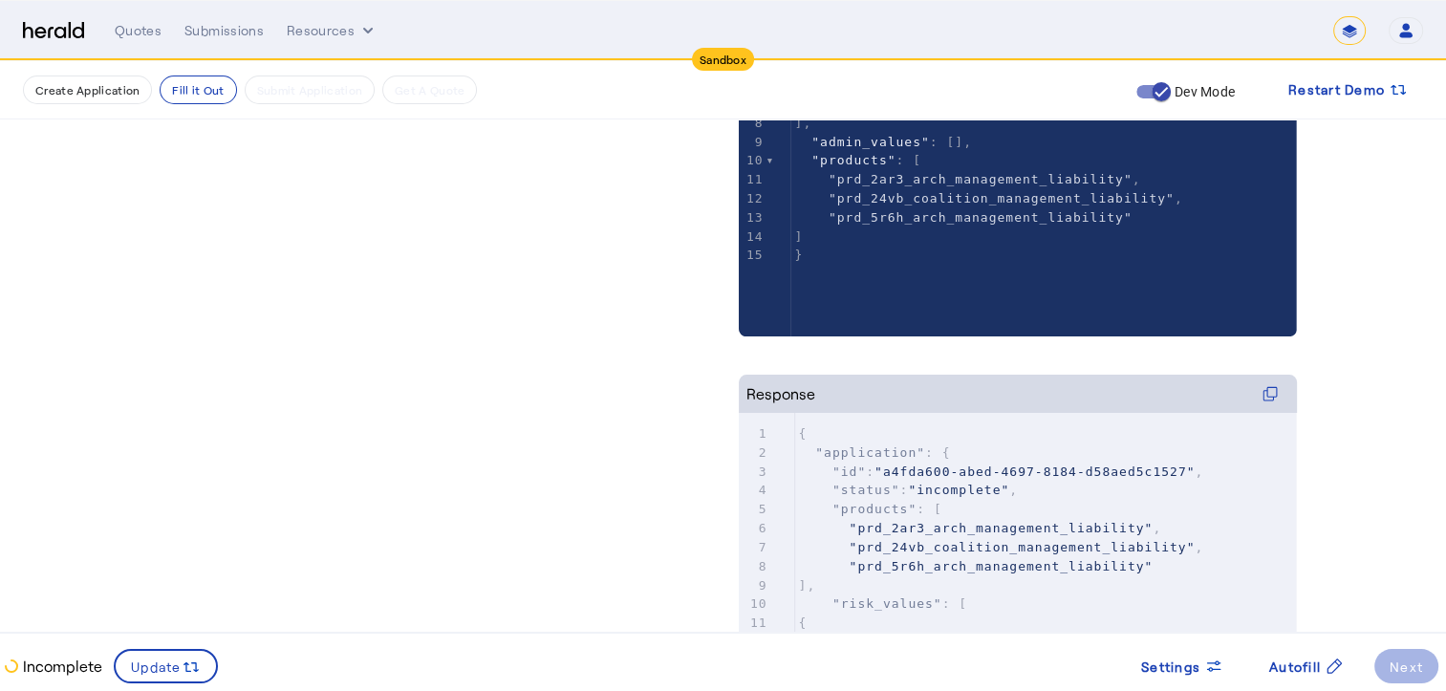
scroll to position [0, 0]
